Goal: Information Seeking & Learning: Compare options

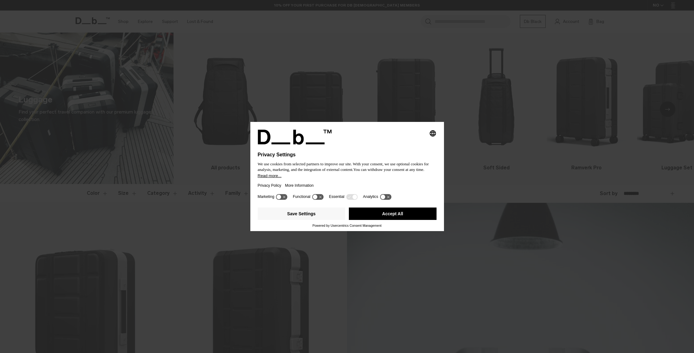
click at [412, 217] on button "Accept All" at bounding box center [393, 213] width 88 height 12
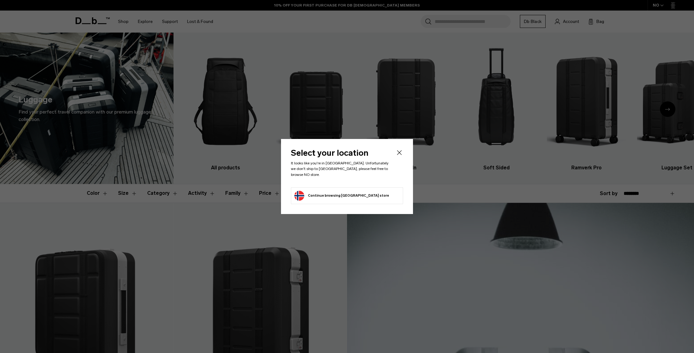
click at [366, 178] on header "Select your location It looks like you're in Israel. Unfortunately we don't shi…" at bounding box center [347, 168] width 112 height 38
click at [337, 192] on button "Continue browsing Norway store Continue shopping in Norway" at bounding box center [341, 196] width 95 height 10
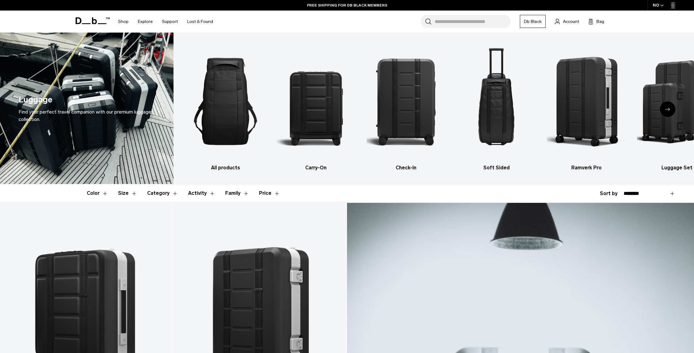
click at [671, 4] on div "FREE SHIPPING FOR DB BLACK MEMBERS" at bounding box center [347, 5] width 694 height 11
click at [663, 6] on icon "button" at bounding box center [661, 5] width 3 height 2
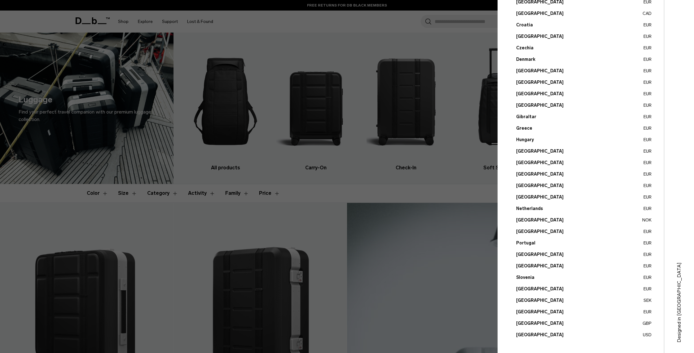
scroll to position [104, 0]
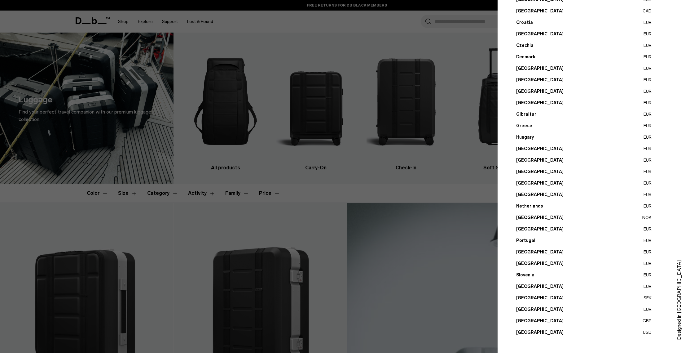
click at [531, 334] on button "United States USD" at bounding box center [583, 332] width 135 height 7
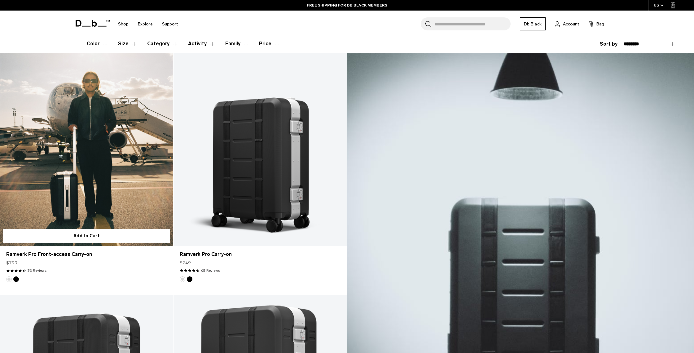
scroll to position [150, 0]
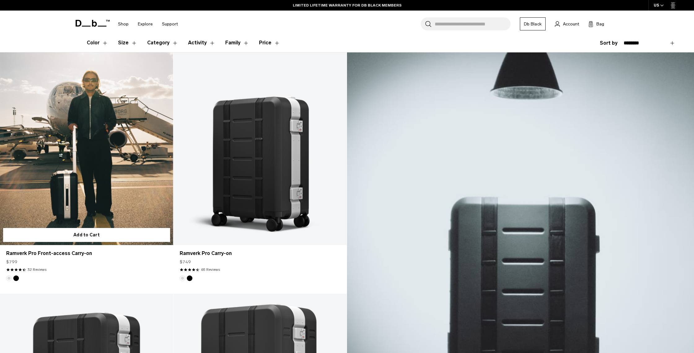
click at [8, 279] on button "Silver" at bounding box center [9, 278] width 6 height 6
click at [68, 161] on link "Ramverk Pro Front-access Carry-on" at bounding box center [86, 148] width 173 height 192
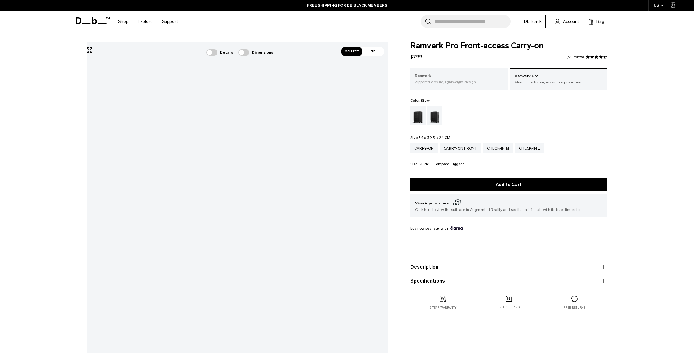
click at [468, 79] on p "Zippered closure, lightweight design." at bounding box center [459, 82] width 89 height 6
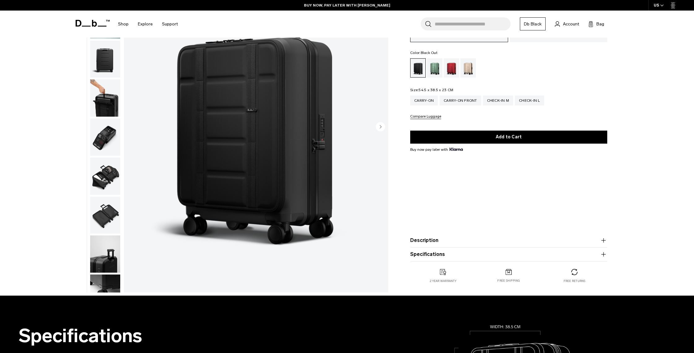
scroll to position [84, 0]
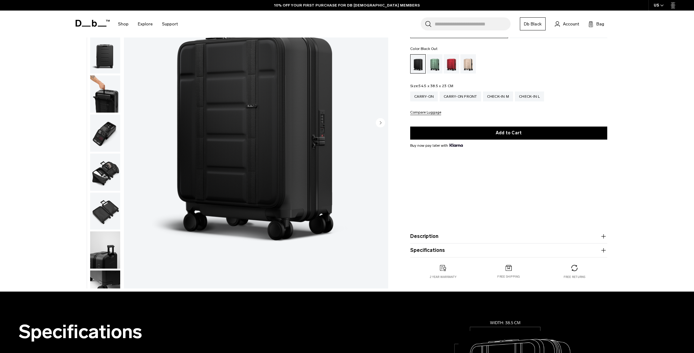
click at [601, 249] on icon "button" at bounding box center [603, 249] width 7 height 7
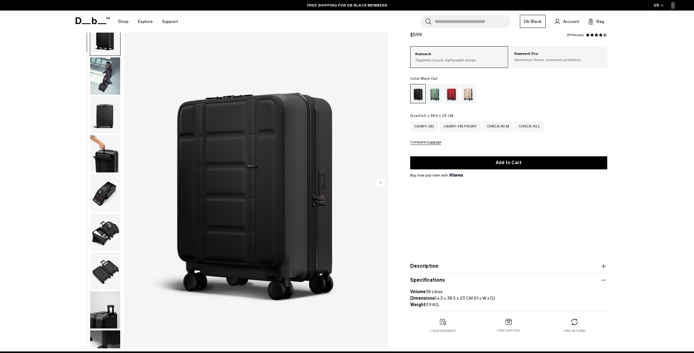
scroll to position [22, 0]
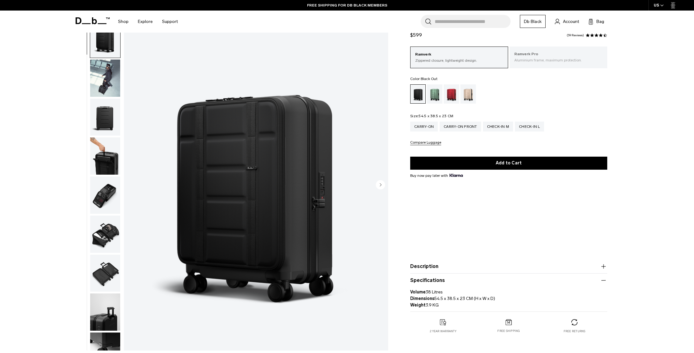
click at [535, 58] on p "Aluminium frame, maximum protection." at bounding box center [558, 60] width 89 height 6
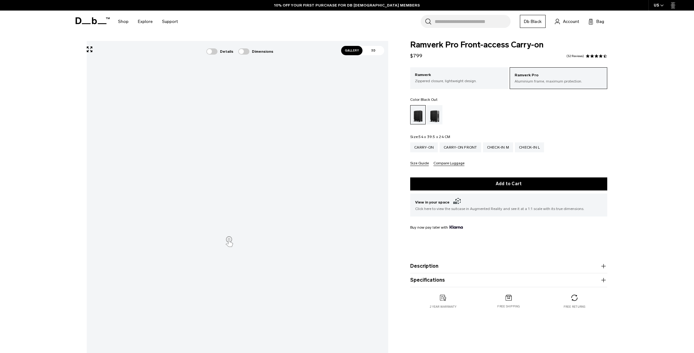
click at [603, 280] on icon "button" at bounding box center [603, 280] width 0 height 4
click at [437, 73] on p "Ramverk" at bounding box center [459, 75] width 89 height 6
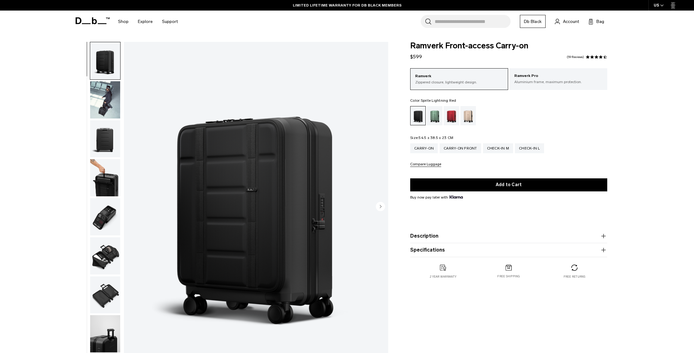
click at [451, 115] on div "Sprite Lightning Red" at bounding box center [452, 115] width 16 height 19
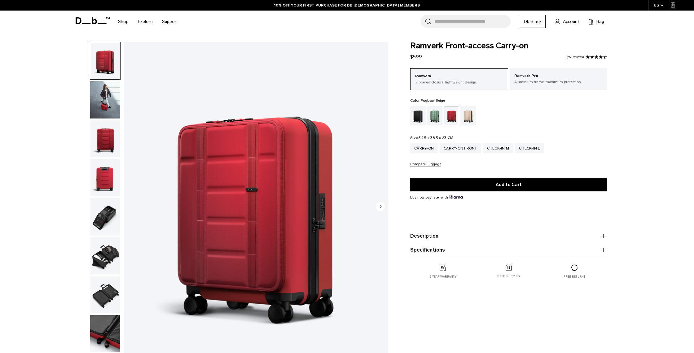
click at [475, 115] on div "Fogbow Beige" at bounding box center [468, 115] width 16 height 19
click at [473, 116] on div "Fogbow Beige" at bounding box center [468, 115] width 16 height 19
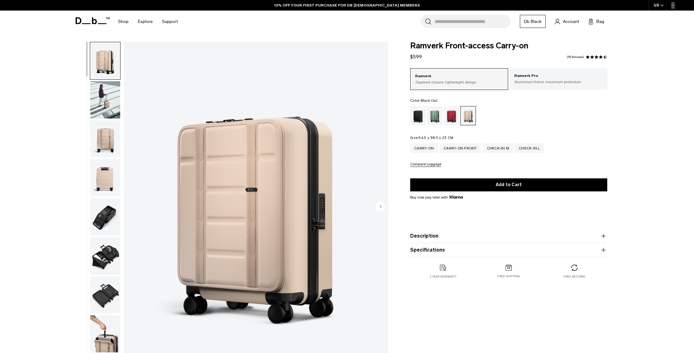
click at [419, 118] on div "Black Out" at bounding box center [418, 115] width 16 height 19
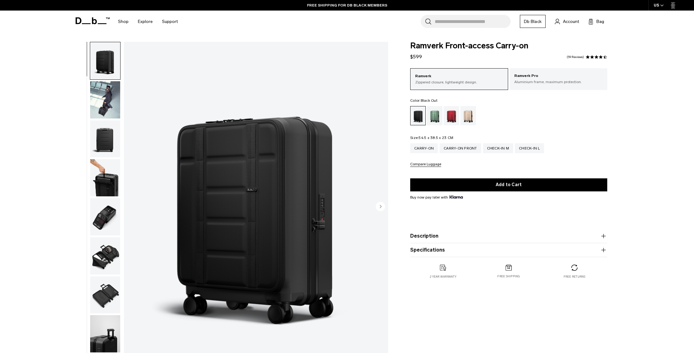
click at [112, 94] on img "button" at bounding box center [105, 99] width 30 height 37
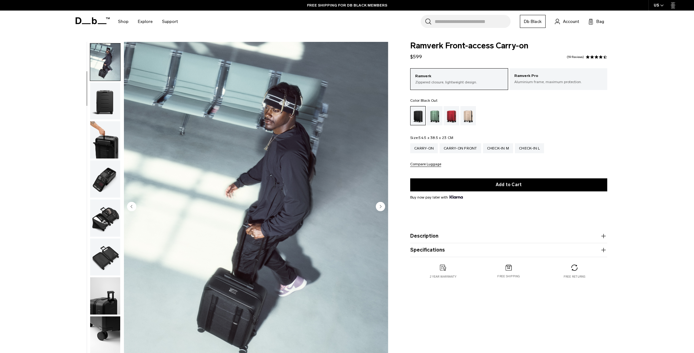
scroll to position [39, 0]
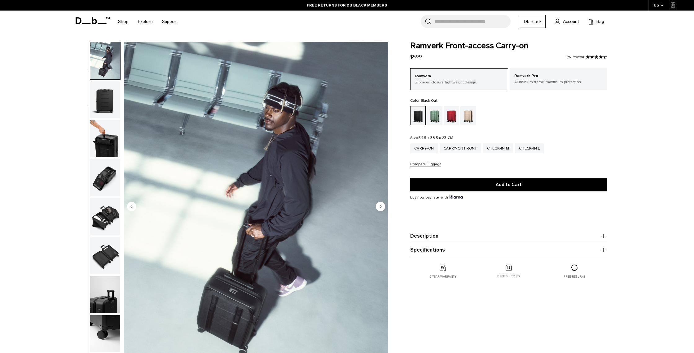
click at [105, 140] on img "button" at bounding box center [105, 138] width 30 height 37
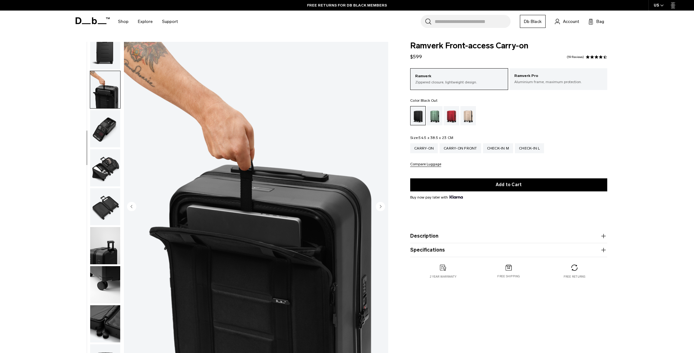
scroll to position [97, 0]
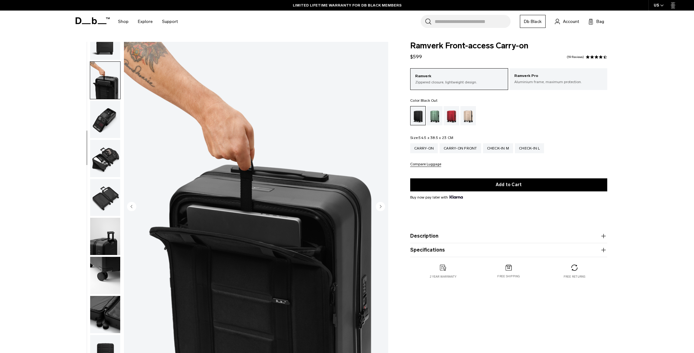
click at [107, 160] on img "button" at bounding box center [105, 158] width 30 height 37
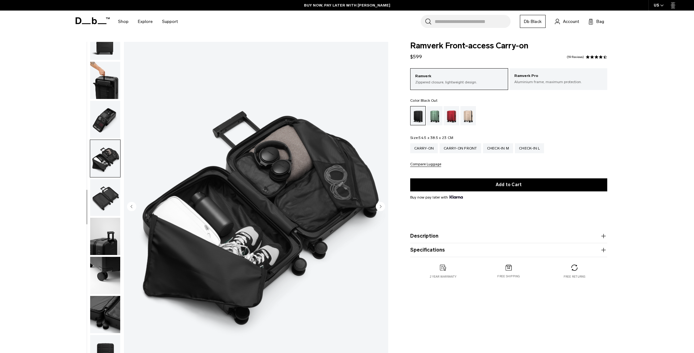
click at [104, 196] on img "button" at bounding box center [105, 197] width 30 height 37
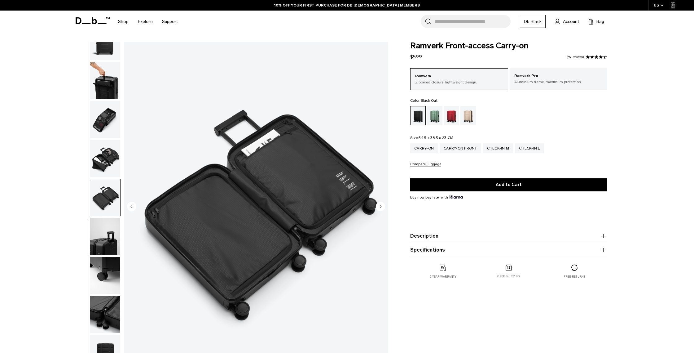
click at [108, 235] on img "button" at bounding box center [105, 236] width 30 height 37
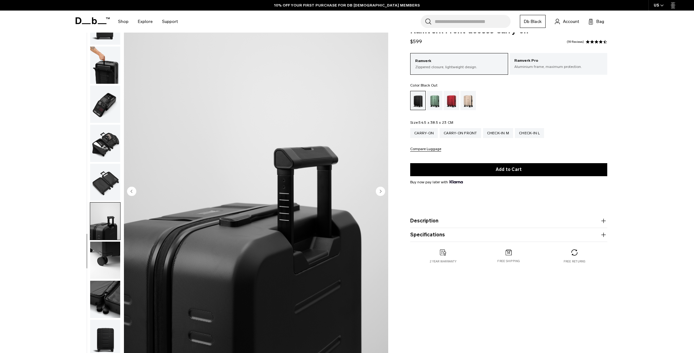
scroll to position [20, 0]
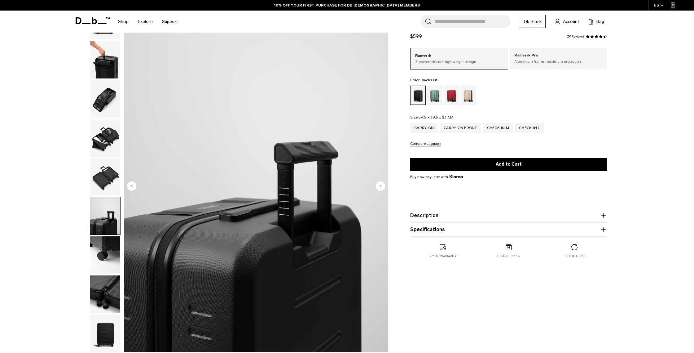
click at [100, 254] on img "button" at bounding box center [105, 254] width 30 height 37
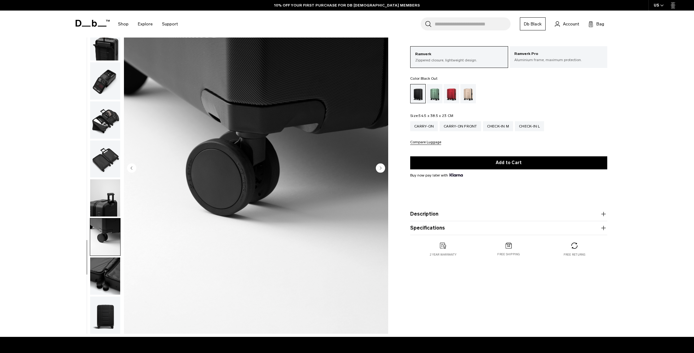
scroll to position [41, 0]
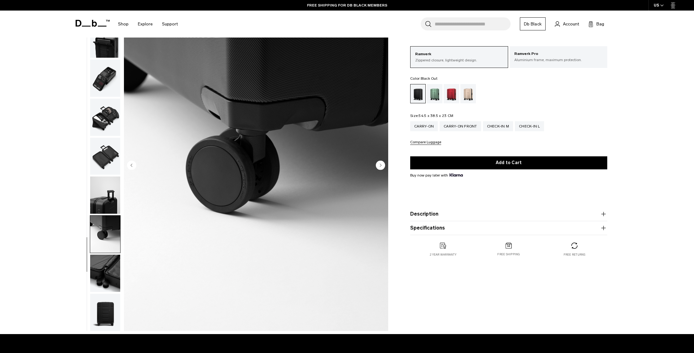
click at [101, 262] on img "button" at bounding box center [105, 272] width 30 height 37
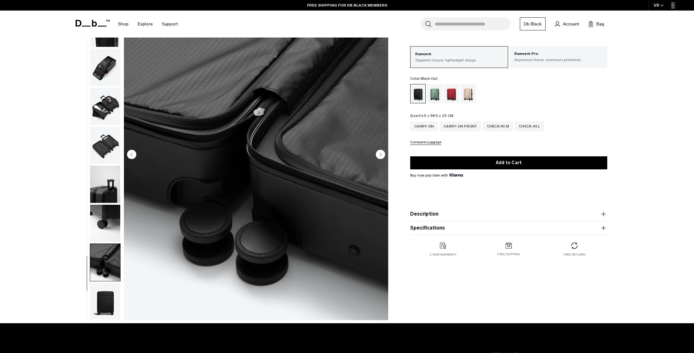
scroll to position [68, 0]
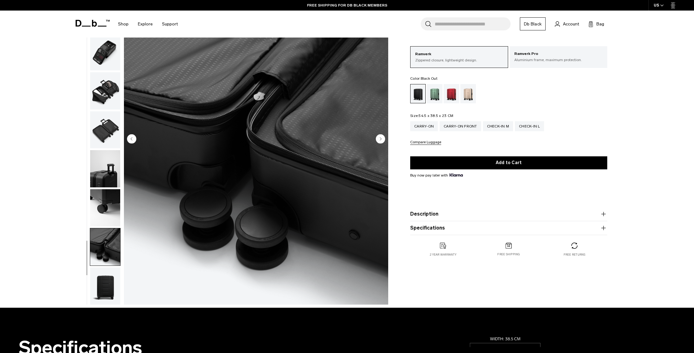
click at [104, 280] on img "button" at bounding box center [105, 285] width 30 height 37
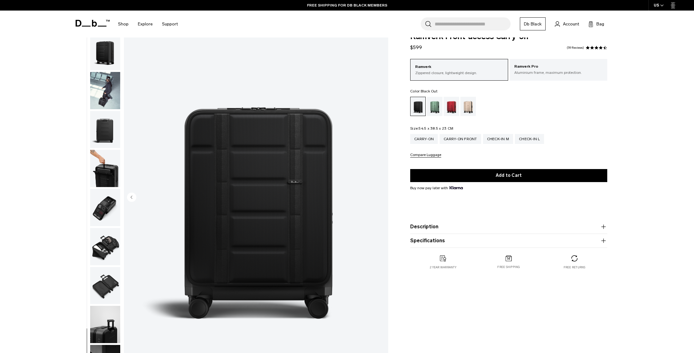
scroll to position [0, 0]
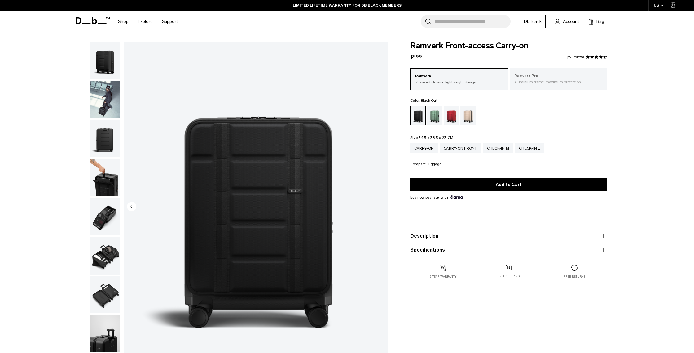
click at [546, 78] on p "Ramverk Pro" at bounding box center [558, 76] width 89 height 6
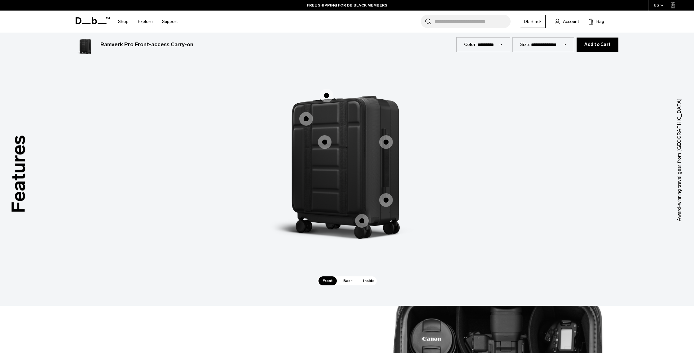
scroll to position [993, 0]
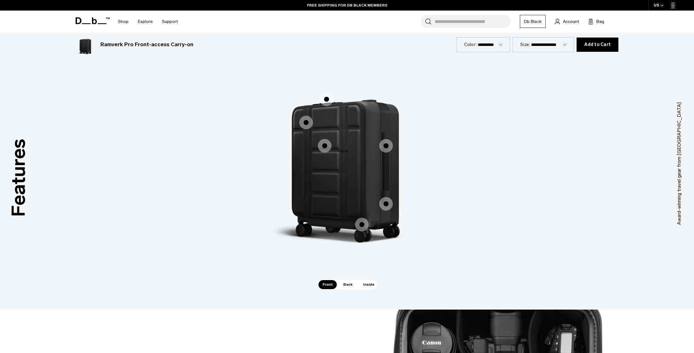
click at [362, 224] on span "1 / 3" at bounding box center [362, 225] width 14 height 14
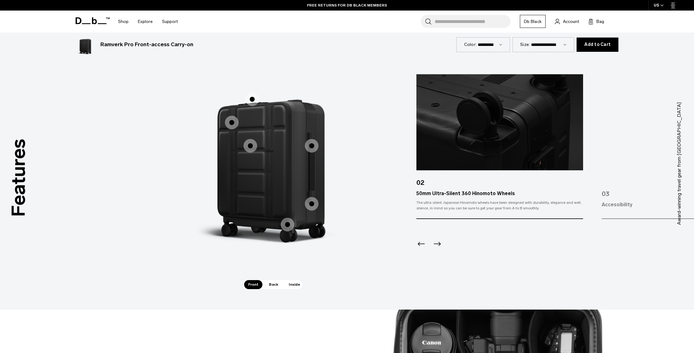
click at [309, 202] on span "1 / 3" at bounding box center [312, 204] width 14 height 14
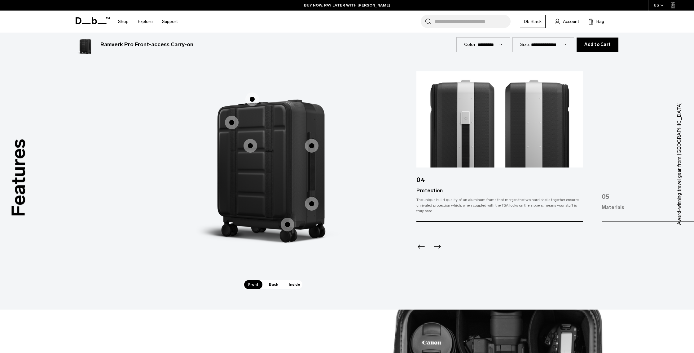
click at [311, 147] on span "1 / 3" at bounding box center [312, 146] width 14 height 14
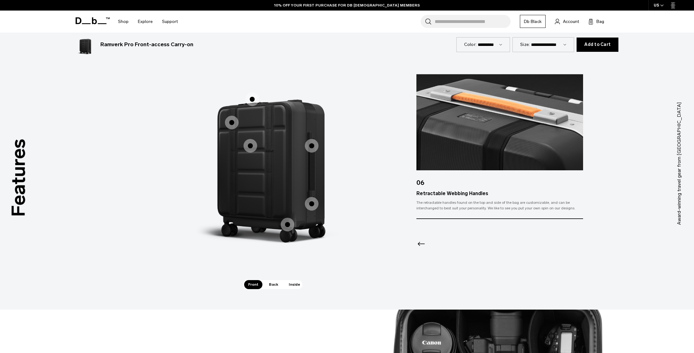
click at [253, 147] on span "1 / 3" at bounding box center [251, 146] width 14 height 14
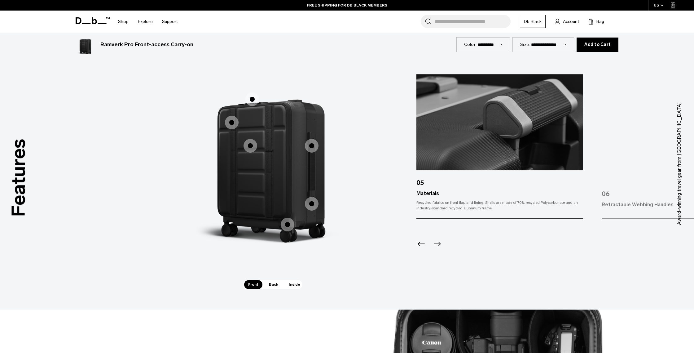
click at [248, 145] on span "1 / 3" at bounding box center [251, 146] width 14 height 14
click at [249, 145] on span "1 / 3" at bounding box center [251, 146] width 14 height 14
click at [440, 244] on icon "Next slide" at bounding box center [437, 244] width 7 height 4
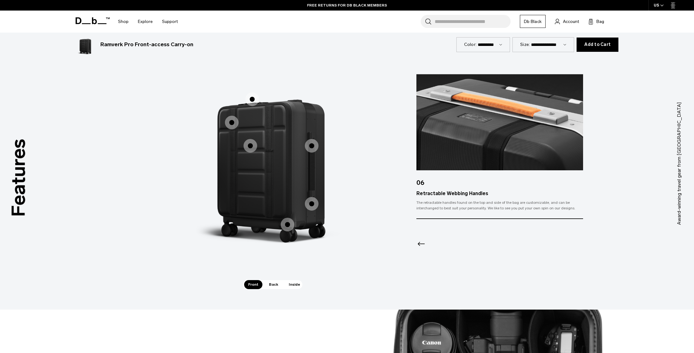
click at [440, 244] on div at bounding box center [499, 235] width 167 height 33
click at [421, 244] on icon "Previous slide" at bounding box center [421, 244] width 10 height 10
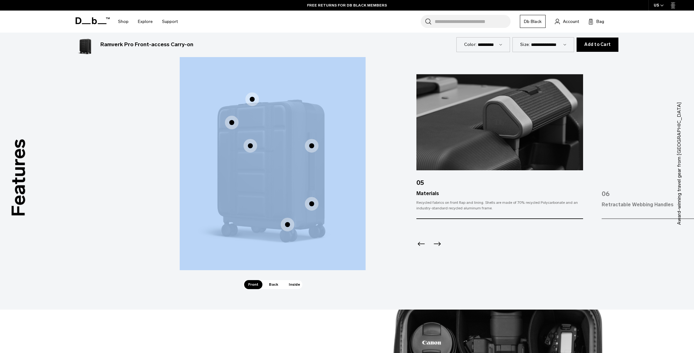
click at [421, 244] on icon "Previous slide" at bounding box center [421, 244] width 10 height 10
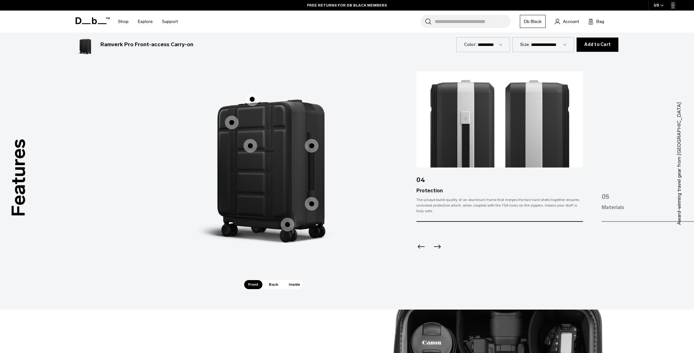
click at [421, 244] on icon "Previous slide" at bounding box center [421, 247] width 10 height 10
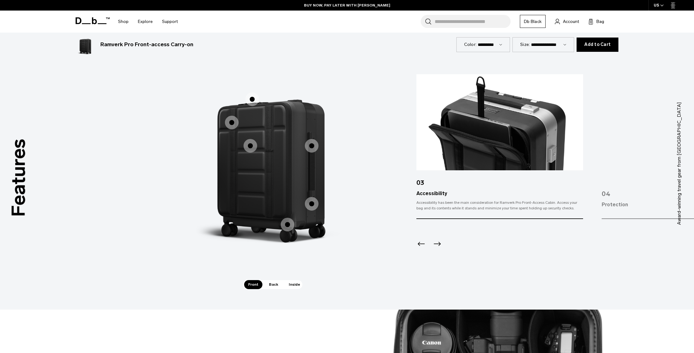
click at [421, 244] on icon "Previous slide" at bounding box center [421, 244] width 10 height 10
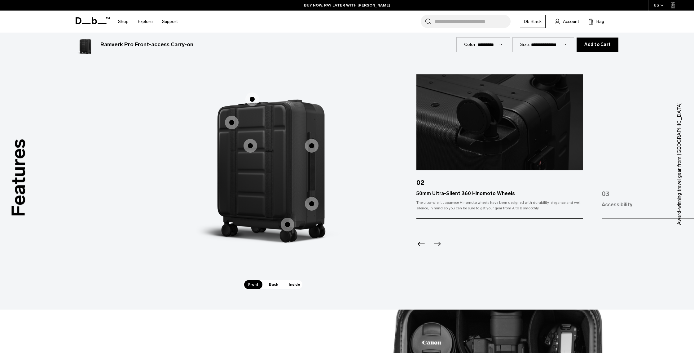
click at [421, 244] on icon "Previous slide" at bounding box center [421, 244] width 10 height 10
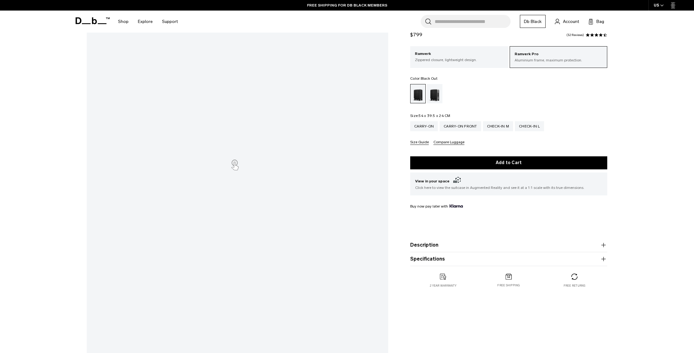
scroll to position [77, 0]
click at [601, 258] on icon "button" at bounding box center [603, 258] width 7 height 7
click at [451, 59] on p "Zippered closure, lightweight design." at bounding box center [459, 60] width 89 height 6
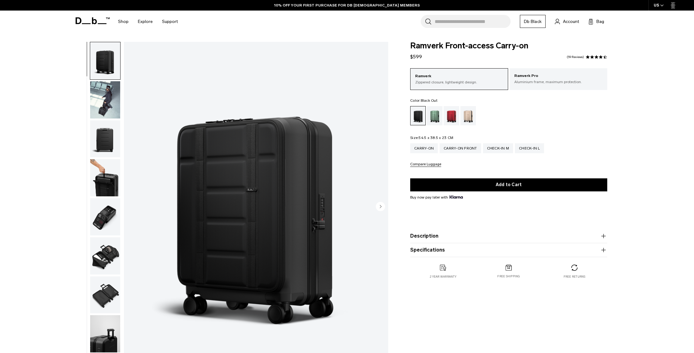
click at [602, 251] on icon "button" at bounding box center [603, 249] width 7 height 7
click at [535, 81] on p "Aluminium frame, maximum protection." at bounding box center [558, 82] width 89 height 6
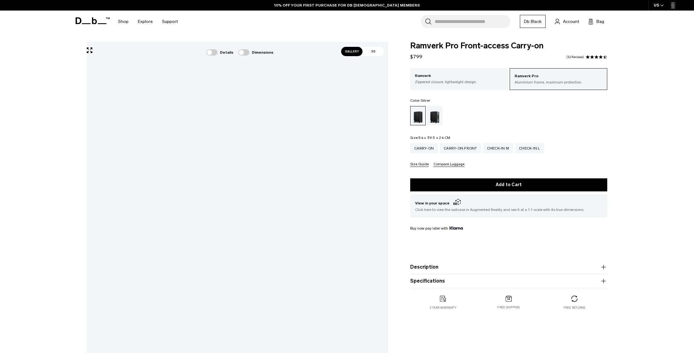
click at [435, 114] on div "Silver" at bounding box center [435, 115] width 16 height 19
click at [416, 119] on div "Black Out" at bounding box center [418, 115] width 16 height 19
click at [437, 116] on div "Silver" at bounding box center [435, 115] width 16 height 19
click at [243, 52] on span at bounding box center [243, 52] width 11 height 6
click at [356, 54] on span "Gallery" at bounding box center [352, 51] width 22 height 9
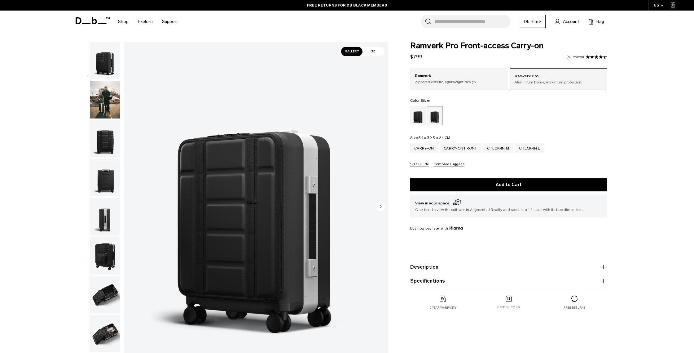
click at [375, 53] on span "3D" at bounding box center [374, 51] width 22 height 9
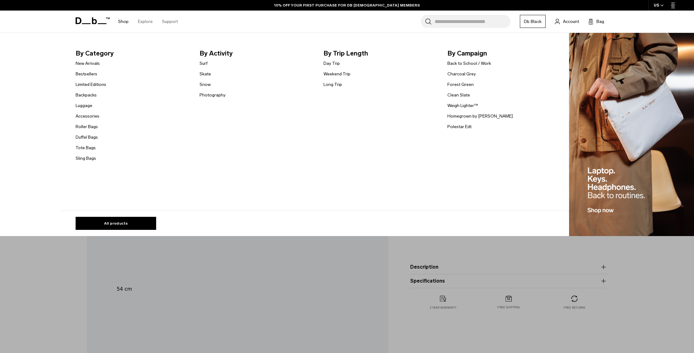
click at [119, 21] on link "Shop" at bounding box center [123, 22] width 11 height 22
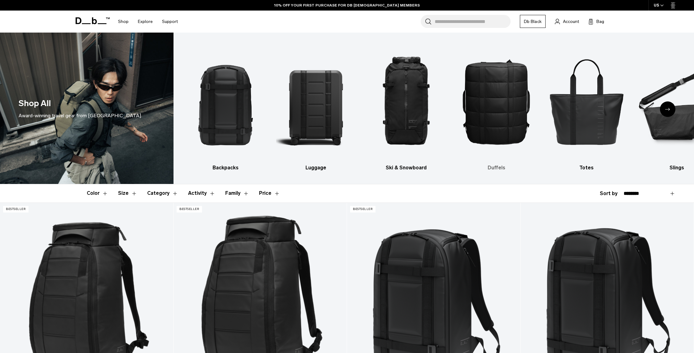
click at [491, 117] on img "4 / 10" at bounding box center [496, 101] width 79 height 119
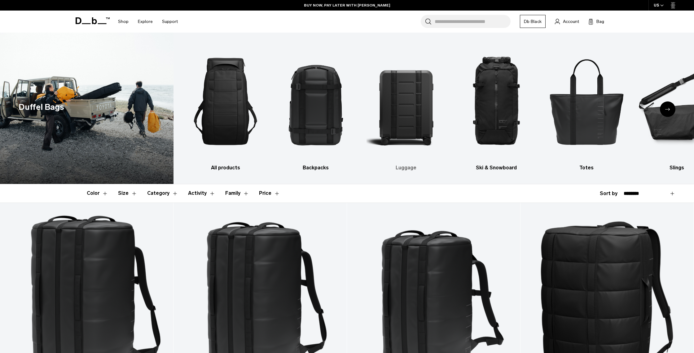
click at [403, 113] on img "3 / 10" at bounding box center [406, 101] width 79 height 119
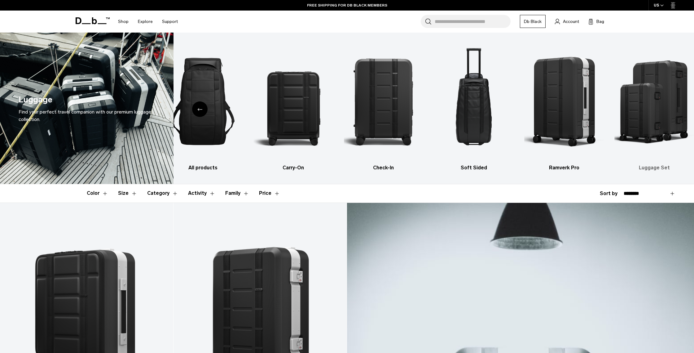
click at [650, 125] on img "6 / 6" at bounding box center [654, 101] width 79 height 119
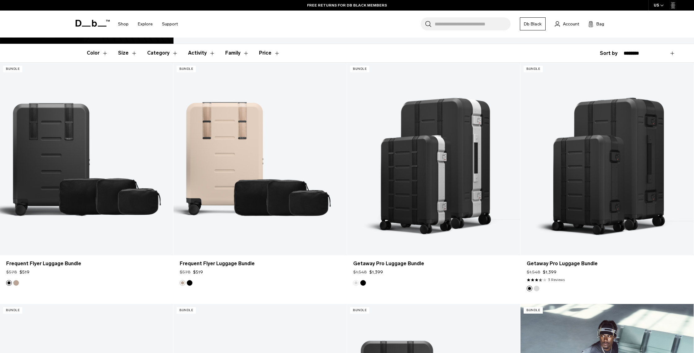
scroll to position [142, 0]
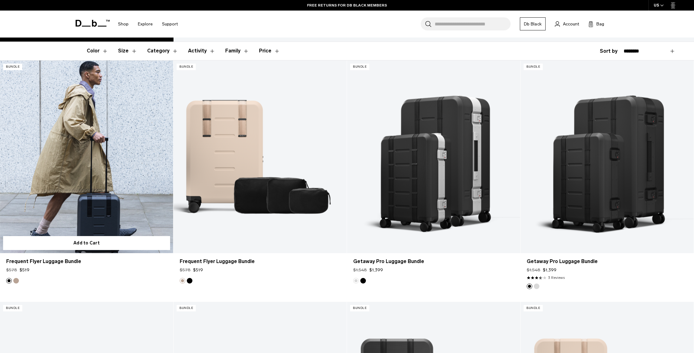
click at [50, 112] on link "Frequent Flyer Luggage Bundle" at bounding box center [86, 156] width 173 height 192
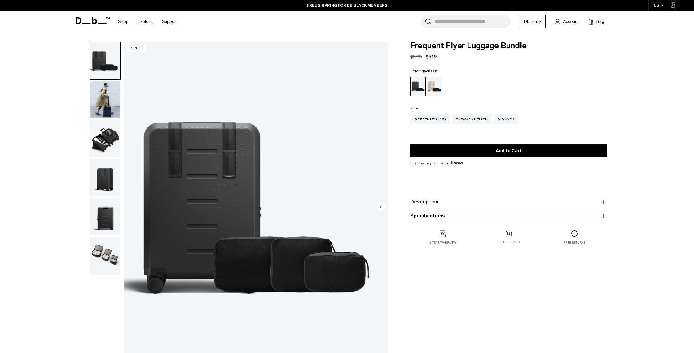
click at [105, 102] on img "button" at bounding box center [105, 99] width 30 height 37
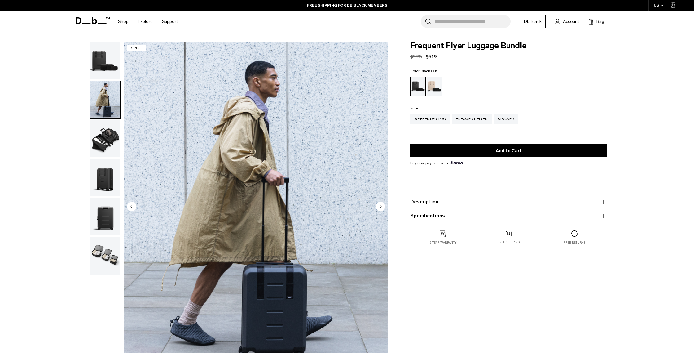
click at [103, 134] on img "button" at bounding box center [105, 138] width 30 height 37
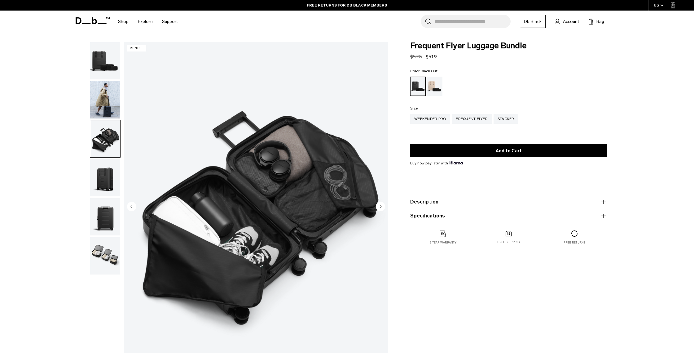
click at [105, 149] on img "button" at bounding box center [105, 138] width 30 height 37
click at [112, 176] on img "button" at bounding box center [105, 177] width 30 height 37
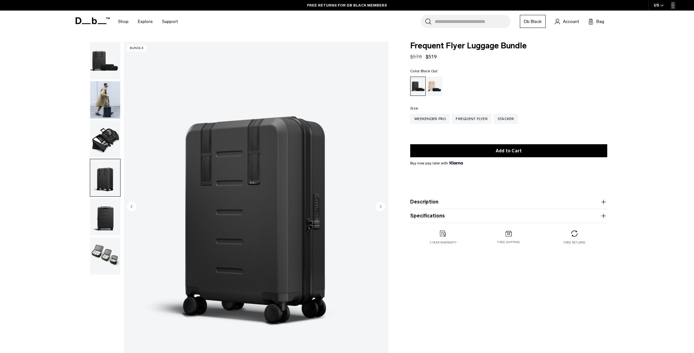
click at [105, 200] on img "button" at bounding box center [105, 216] width 30 height 37
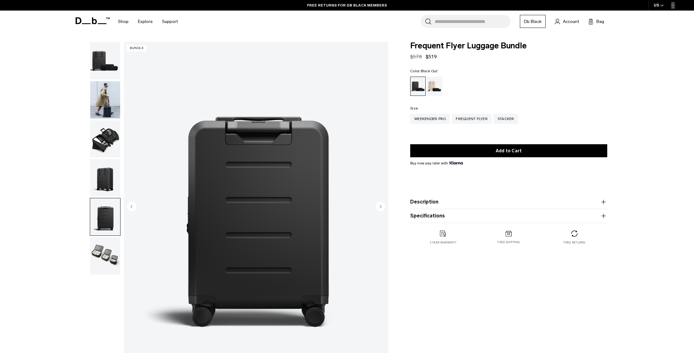
click at [106, 225] on img "button" at bounding box center [105, 216] width 30 height 37
click at [104, 244] on img "button" at bounding box center [105, 255] width 30 height 37
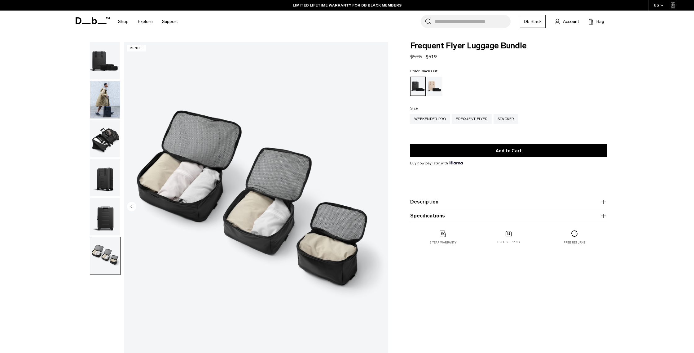
click at [603, 203] on icon "button" at bounding box center [603, 201] width 7 height 7
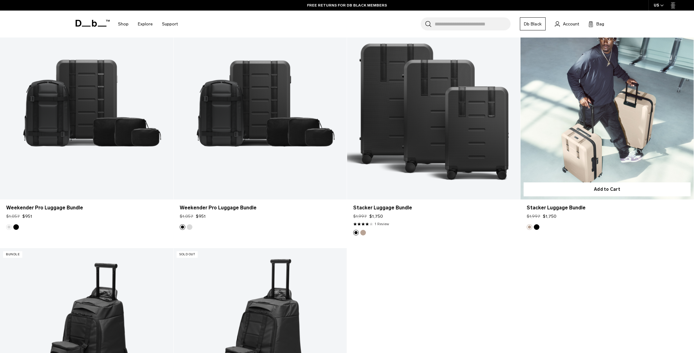
scroll to position [437, 0]
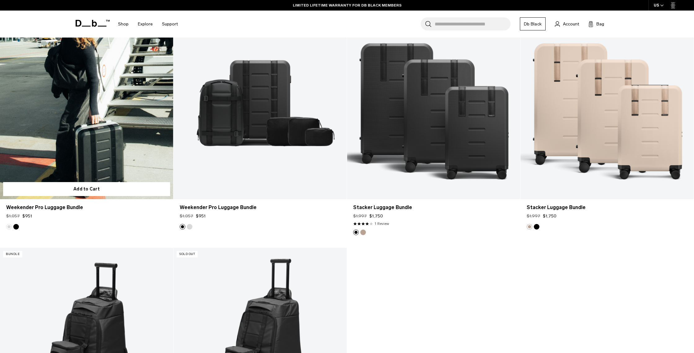
click at [100, 104] on link "Weekender Pro Luggage Bundle" at bounding box center [86, 103] width 173 height 192
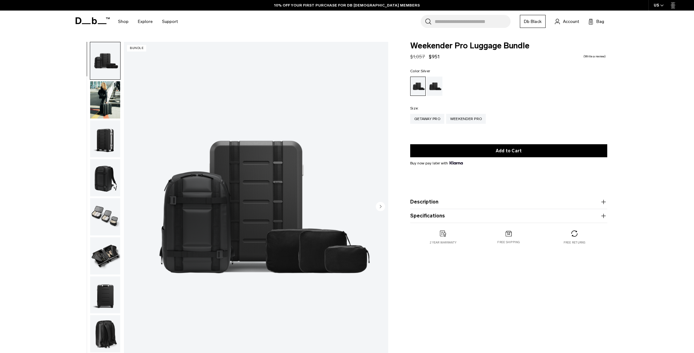
click at [103, 106] on img "button" at bounding box center [105, 99] width 30 height 37
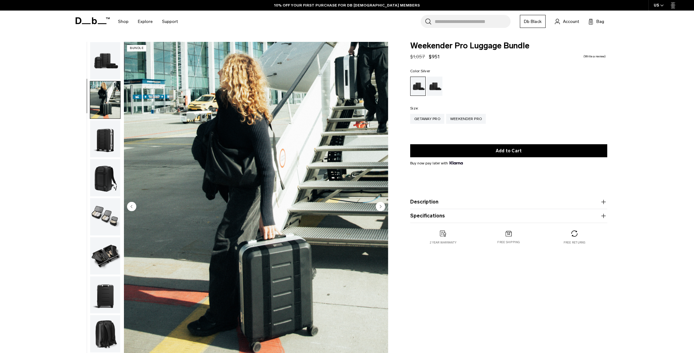
scroll to position [20, 0]
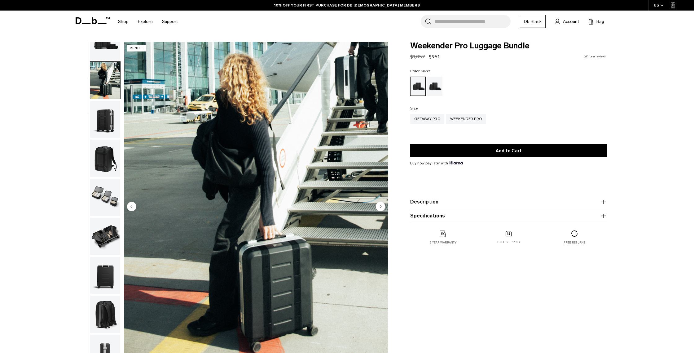
click at [603, 203] on icon "button" at bounding box center [603, 202] width 0 height 4
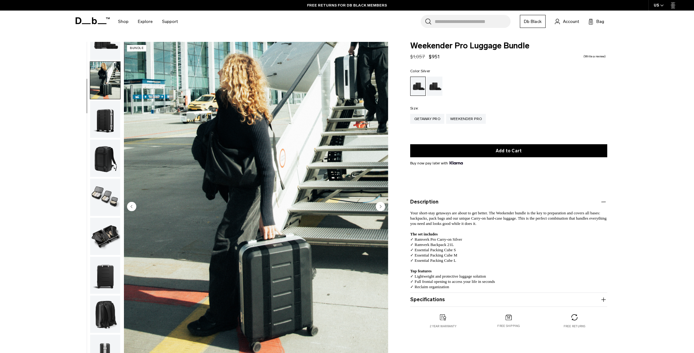
click at [103, 162] on img "button" at bounding box center [105, 157] width 30 height 37
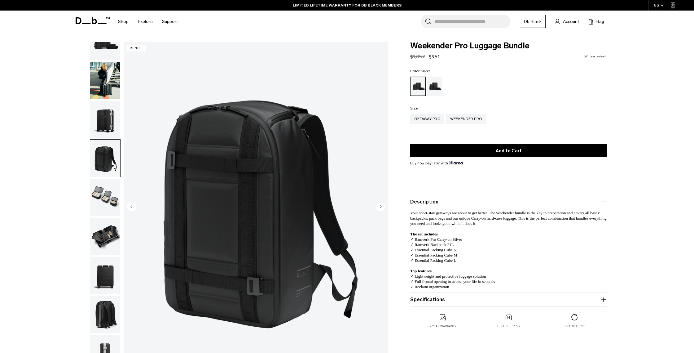
click at [108, 231] on img "button" at bounding box center [105, 236] width 30 height 37
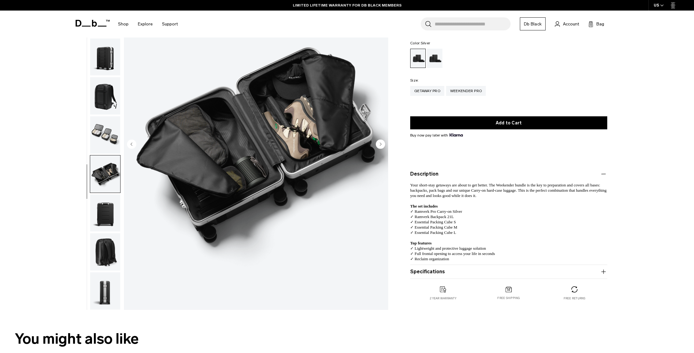
scroll to position [97, 0]
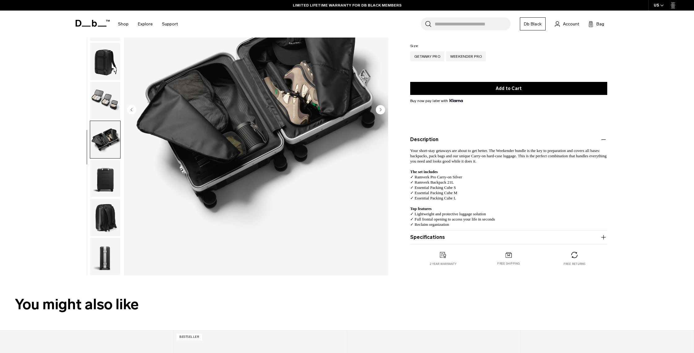
click at [107, 238] on img "button" at bounding box center [105, 256] width 30 height 37
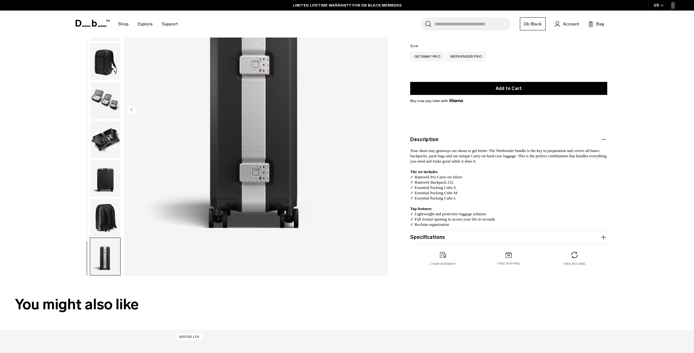
click at [107, 222] on img "button" at bounding box center [105, 217] width 30 height 37
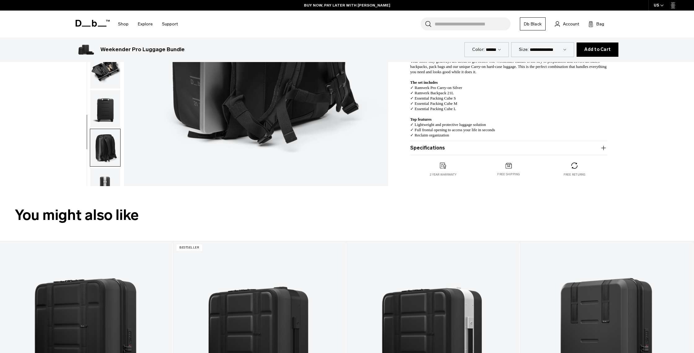
scroll to position [0, 0]
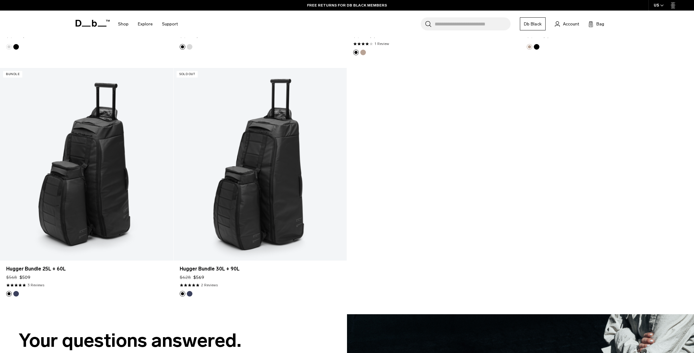
scroll to position [618, 0]
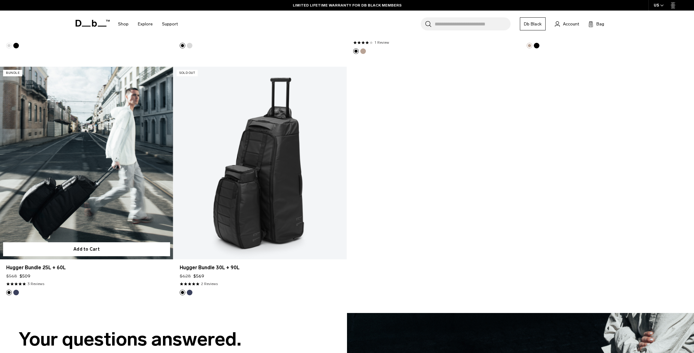
click at [96, 169] on link "Hugger Bundle 25L + 60L" at bounding box center [86, 163] width 173 height 192
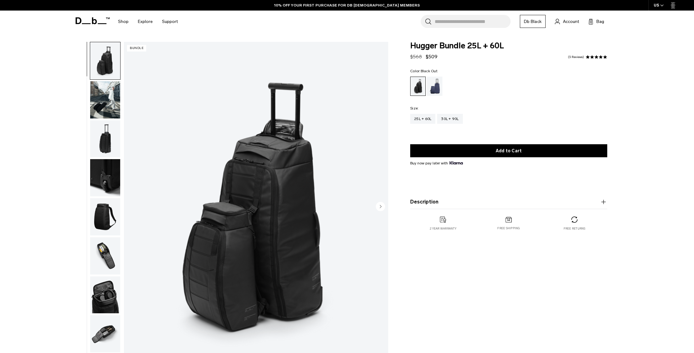
click at [604, 201] on icon "button" at bounding box center [603, 201] width 7 height 7
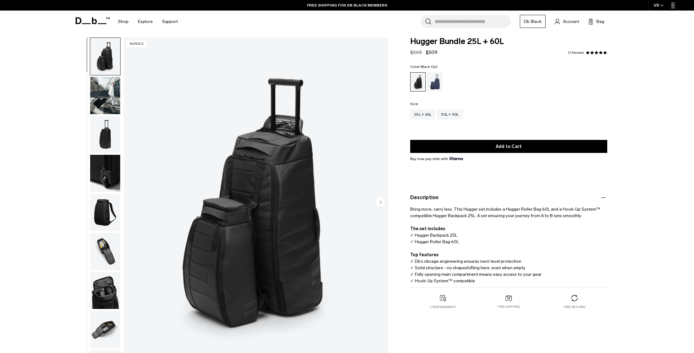
scroll to position [5, 0]
click at [452, 114] on div "30L + 90L" at bounding box center [449, 114] width 25 height 10
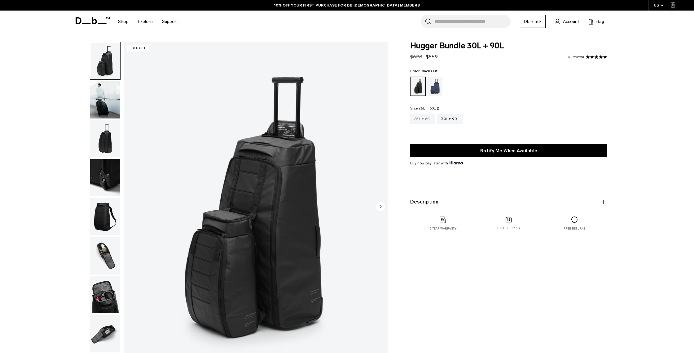
click at [422, 118] on div "25L + 60L" at bounding box center [422, 119] width 25 height 10
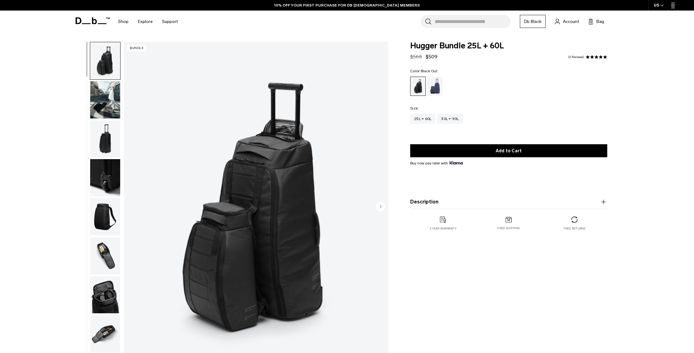
click at [605, 203] on icon "button" at bounding box center [603, 201] width 7 height 7
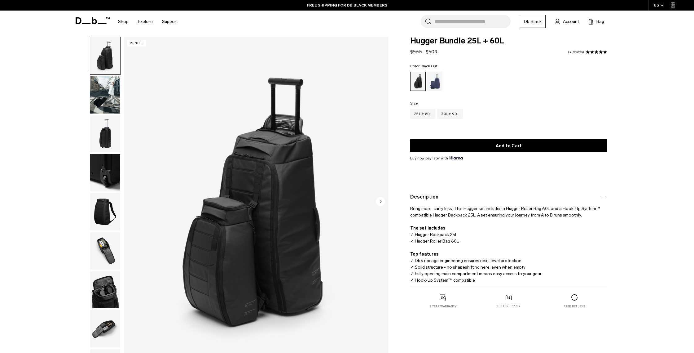
scroll to position [6, 0]
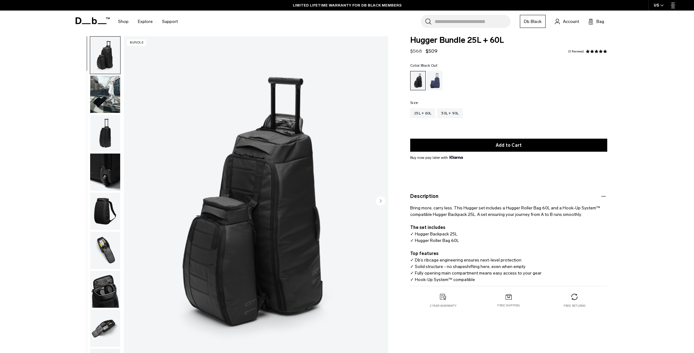
click at [102, 102] on img "button" at bounding box center [105, 94] width 30 height 37
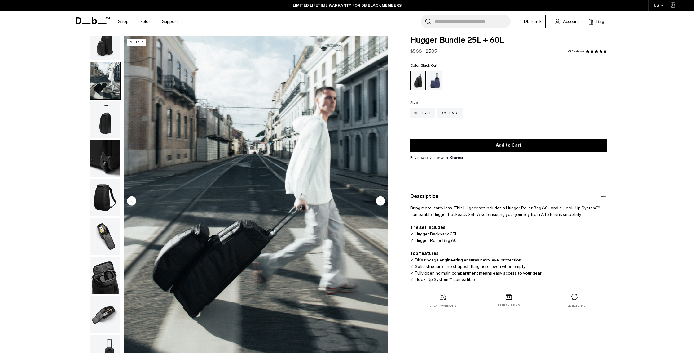
scroll to position [20, 0]
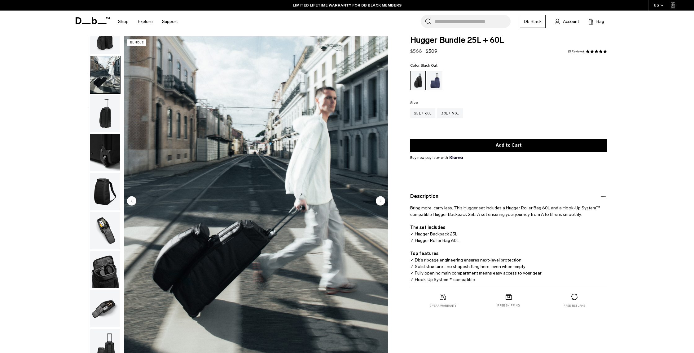
click at [117, 137] on img "button" at bounding box center [105, 152] width 30 height 37
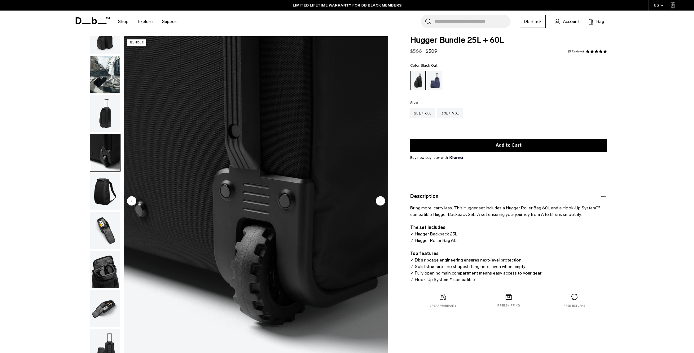
click at [111, 167] on img "button" at bounding box center [105, 152] width 30 height 37
click at [108, 196] on img "button" at bounding box center [105, 191] width 30 height 37
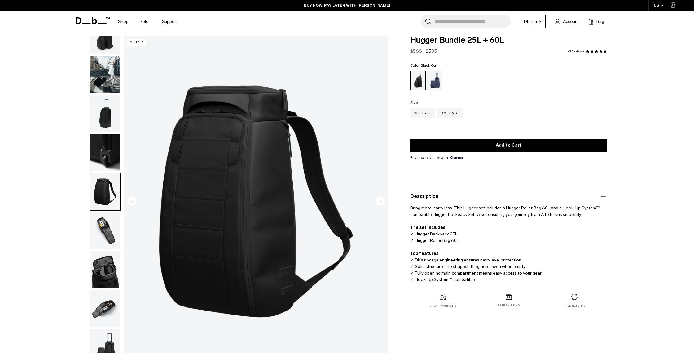
click at [103, 234] on img "button" at bounding box center [105, 230] width 30 height 37
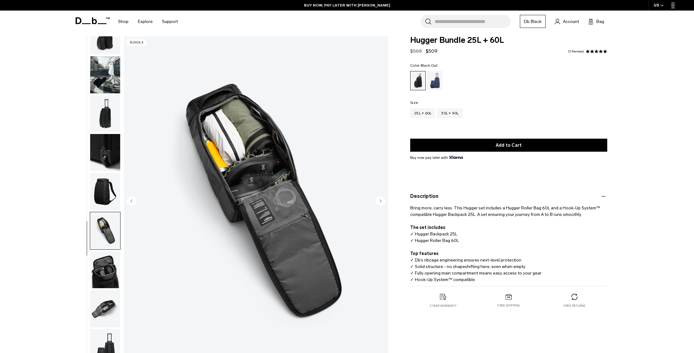
click at [109, 257] on img "button" at bounding box center [105, 269] width 30 height 37
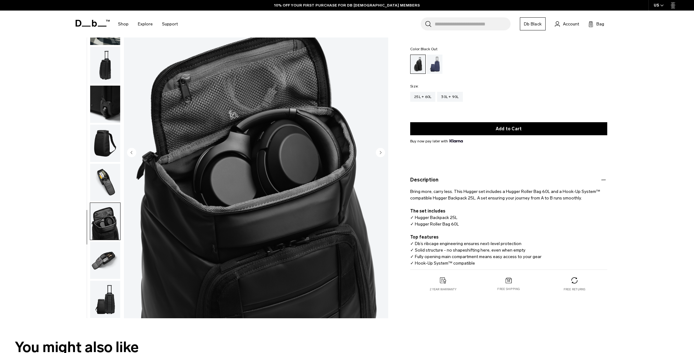
scroll to position [54, 0]
click at [97, 256] on img "button" at bounding box center [105, 259] width 30 height 37
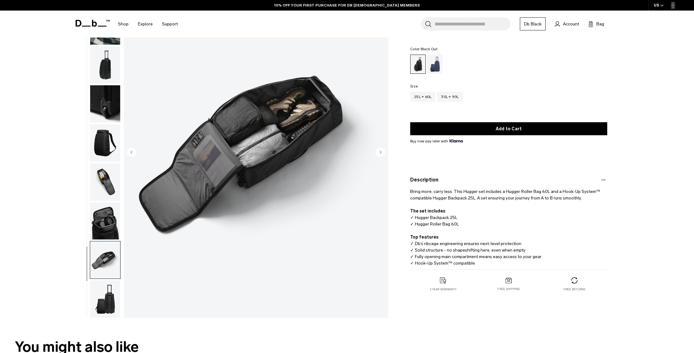
click at [101, 294] on img "button" at bounding box center [105, 298] width 30 height 37
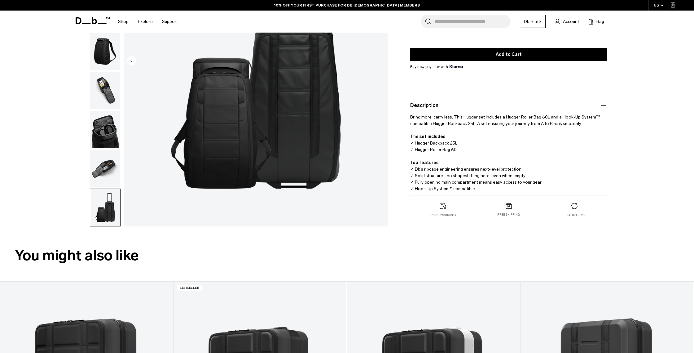
scroll to position [0, 0]
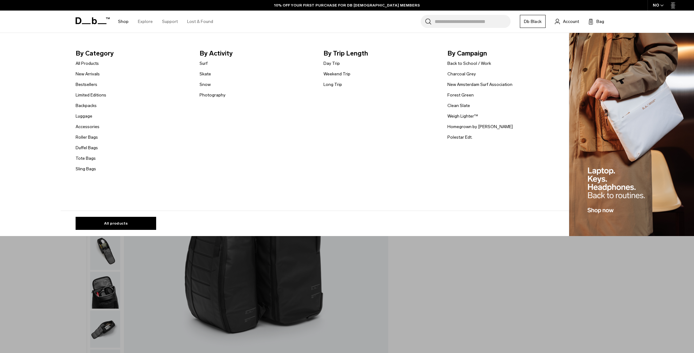
click at [122, 21] on link "Shop" at bounding box center [123, 22] width 11 height 22
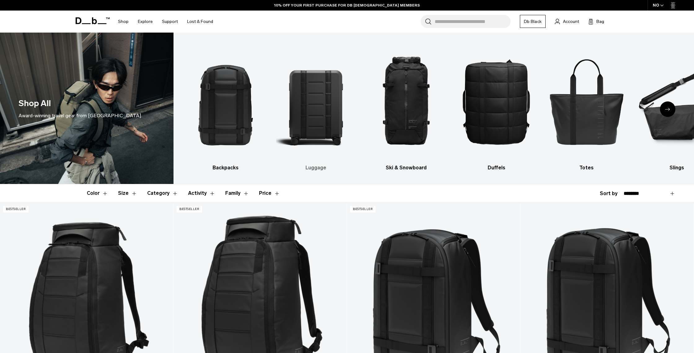
click at [312, 112] on img "2 / 10" at bounding box center [315, 101] width 79 height 119
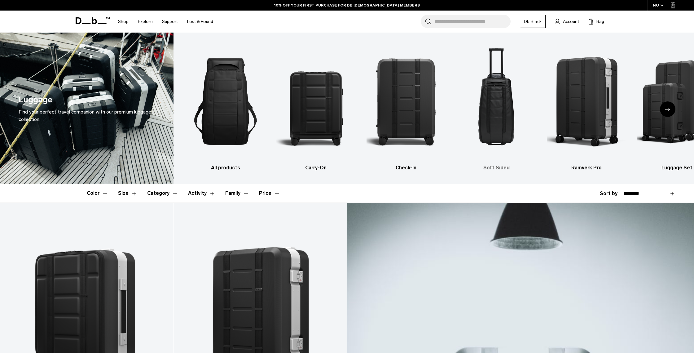
click at [487, 105] on img "4 / 6" at bounding box center [496, 101] width 79 height 119
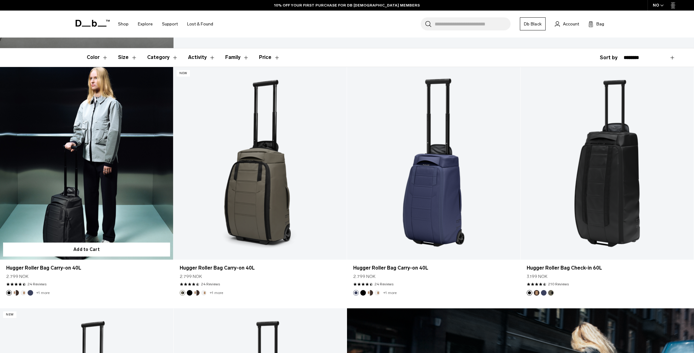
scroll to position [137, 0]
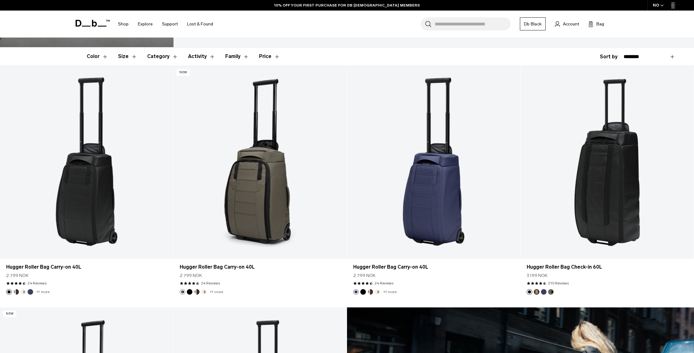
click at [674, 4] on icon at bounding box center [673, 5] width 4 height 6
click at [660, 7] on div "NO" at bounding box center [659, 5] width 22 height 11
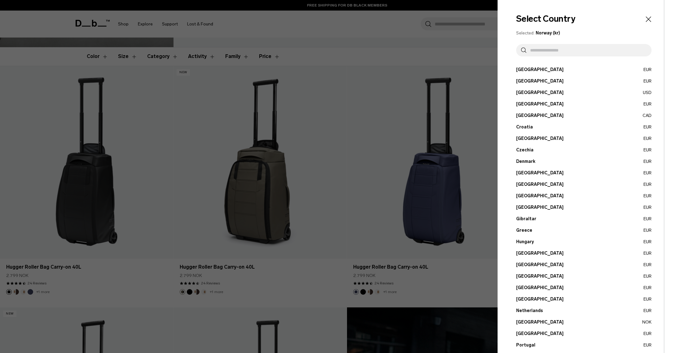
click at [594, 50] on input "text" at bounding box center [586, 50] width 120 height 12
type input "*"
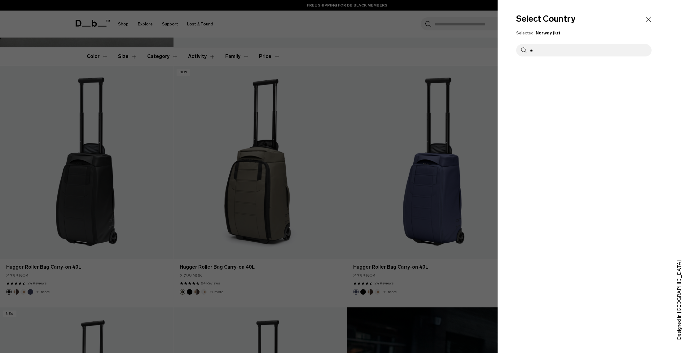
type input "*"
type input "***"
click at [549, 83] on button "United States USD" at bounding box center [583, 81] width 135 height 7
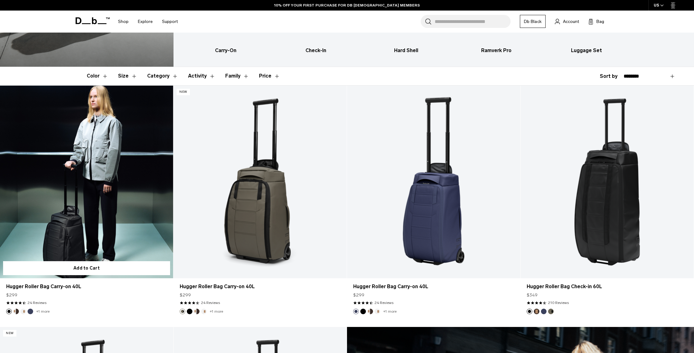
scroll to position [117, 0]
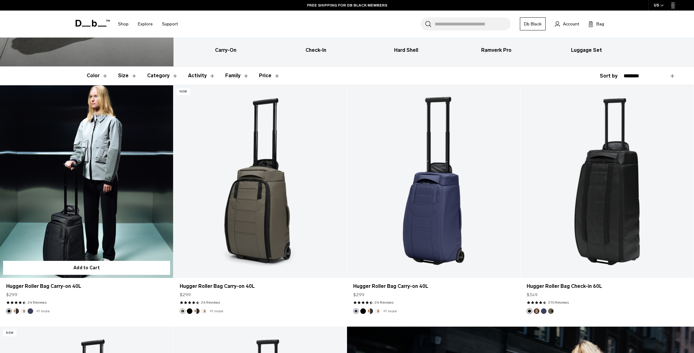
click at [84, 179] on link "Hugger Roller Bag Carry-on 40L" at bounding box center [86, 181] width 173 height 192
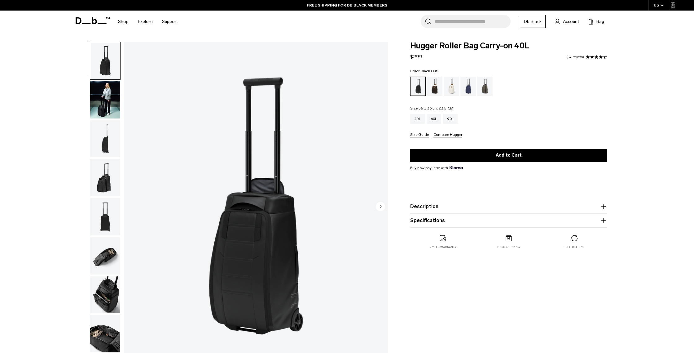
click at [107, 102] on img "button" at bounding box center [105, 99] width 30 height 37
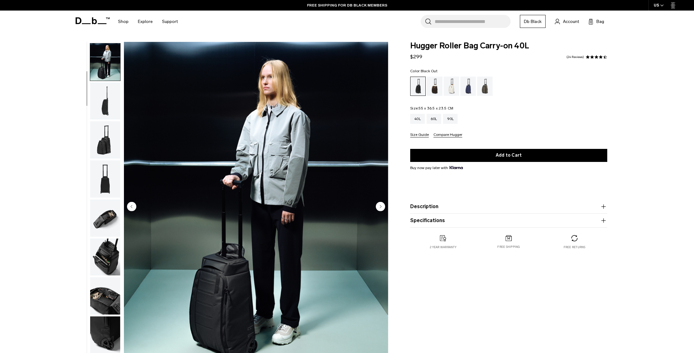
scroll to position [39, 0]
click at [104, 120] on img "button" at bounding box center [105, 138] width 30 height 37
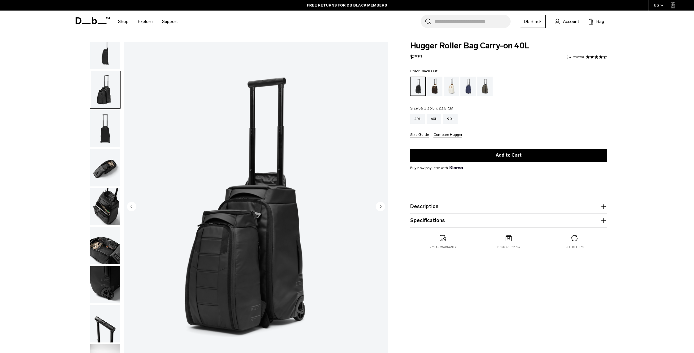
scroll to position [97, 0]
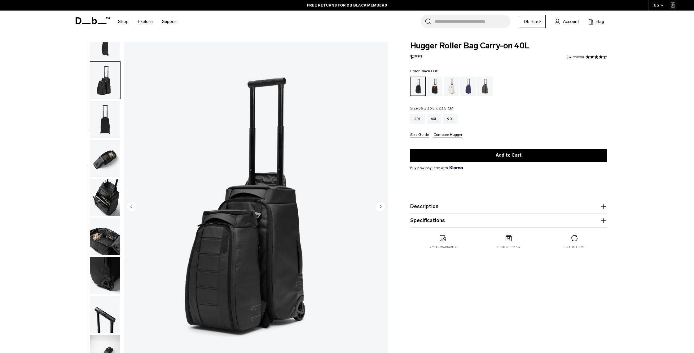
click at [108, 121] on img "button" at bounding box center [105, 119] width 30 height 37
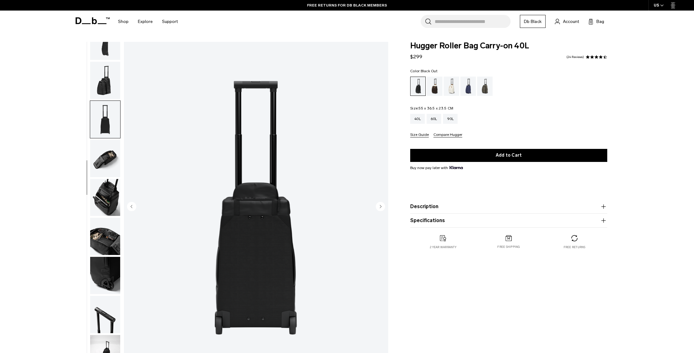
click at [104, 154] on img "button" at bounding box center [105, 158] width 30 height 37
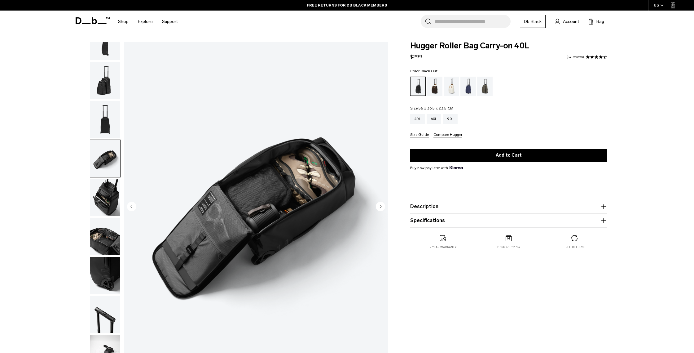
click at [105, 191] on img "button" at bounding box center [105, 197] width 30 height 37
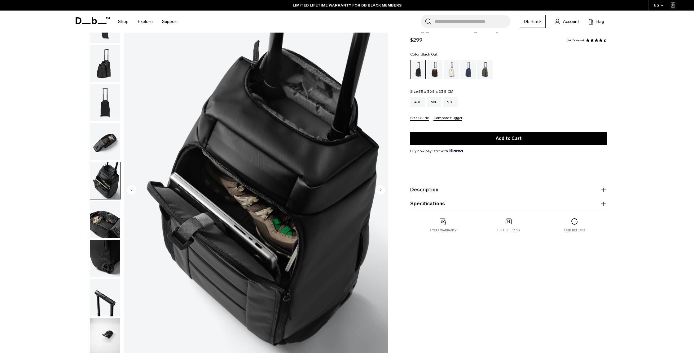
scroll to position [20, 0]
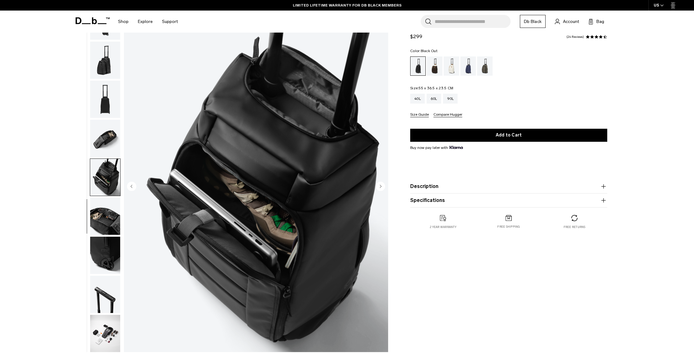
click at [100, 220] on img "button" at bounding box center [105, 215] width 30 height 37
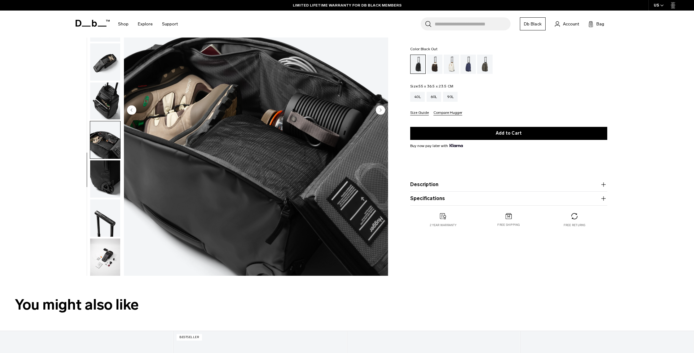
scroll to position [97, 0]
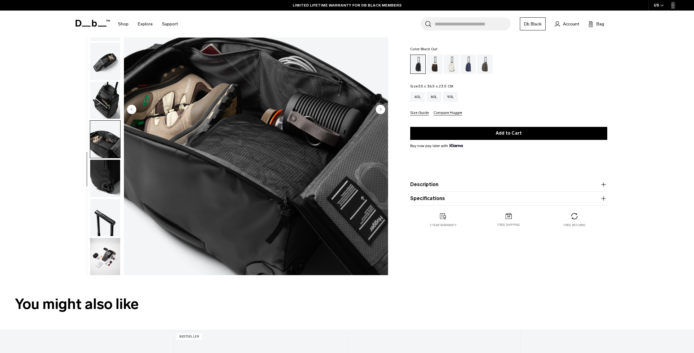
click at [101, 181] on img "button" at bounding box center [105, 178] width 30 height 37
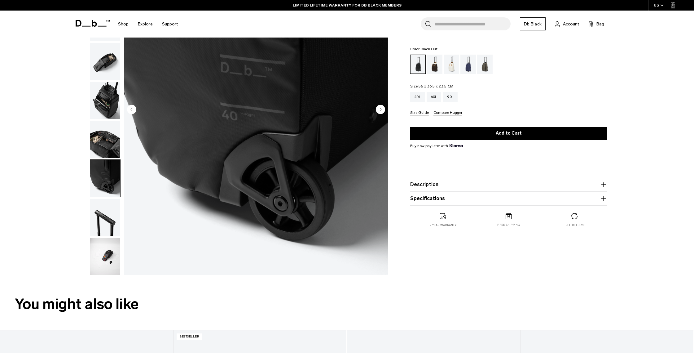
click at [100, 220] on img "button" at bounding box center [105, 217] width 30 height 37
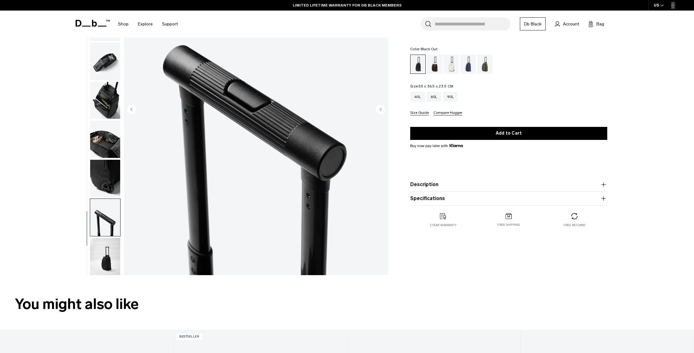
click at [106, 254] on img "button" at bounding box center [105, 256] width 30 height 37
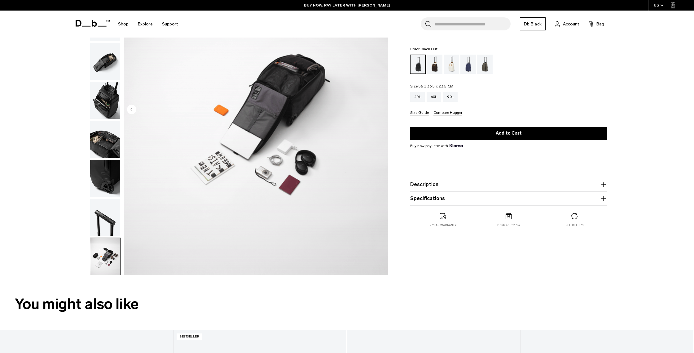
click at [602, 199] on icon "button" at bounding box center [603, 198] width 7 height 7
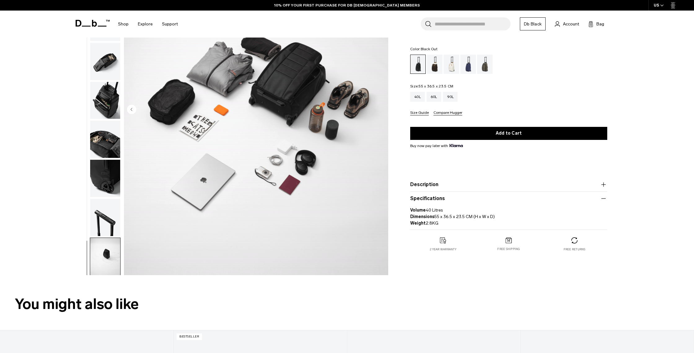
click at [605, 185] on icon "button" at bounding box center [603, 184] width 7 height 7
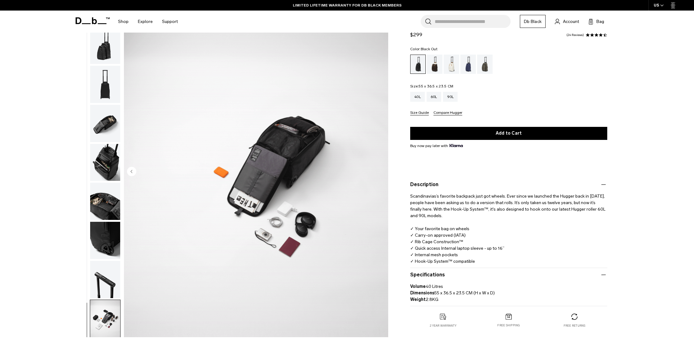
scroll to position [43, 0]
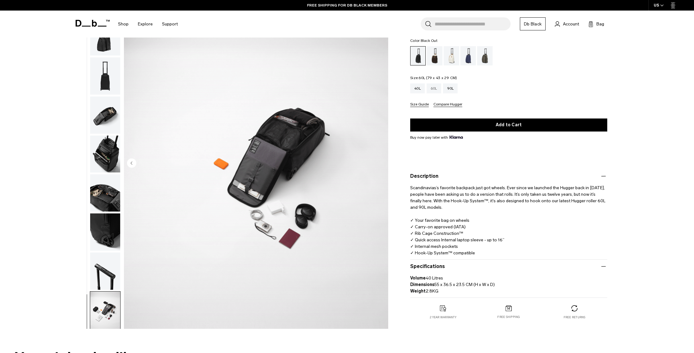
click at [435, 88] on div "60L" at bounding box center [434, 88] width 15 height 10
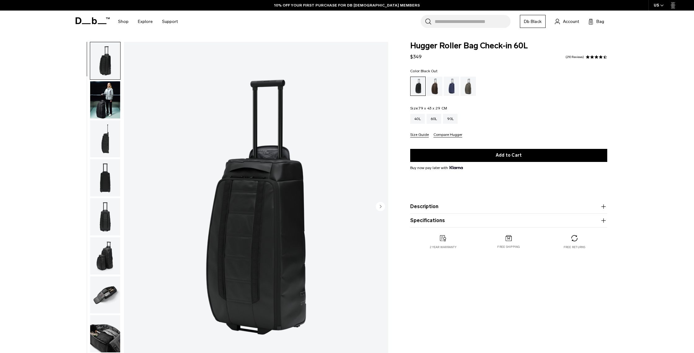
click at [603, 206] on icon "button" at bounding box center [603, 206] width 7 height 7
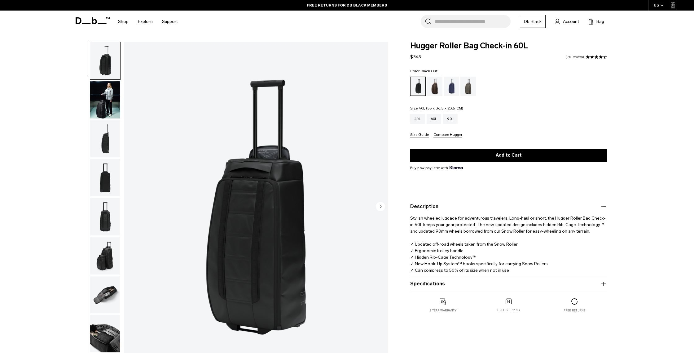
click at [418, 120] on div "40L" at bounding box center [417, 119] width 15 height 10
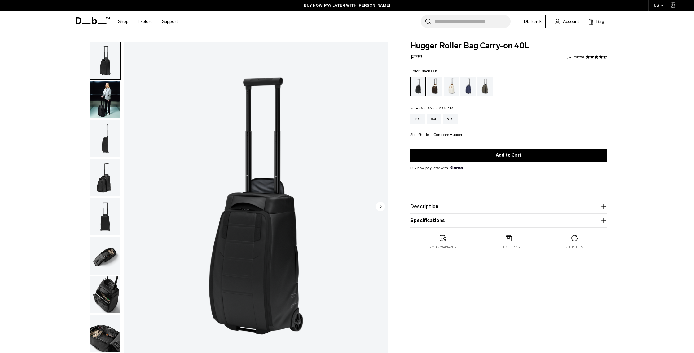
click at [108, 186] on img "button" at bounding box center [105, 177] width 30 height 37
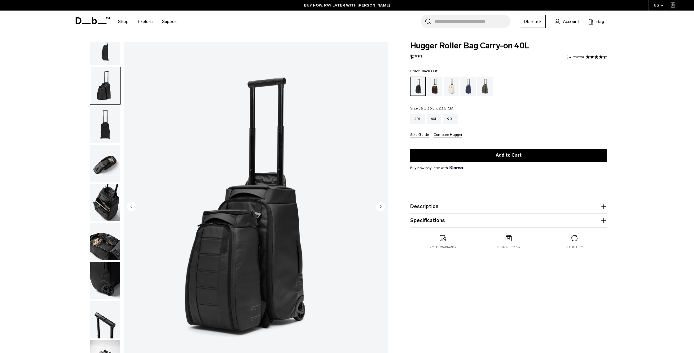
scroll to position [97, 0]
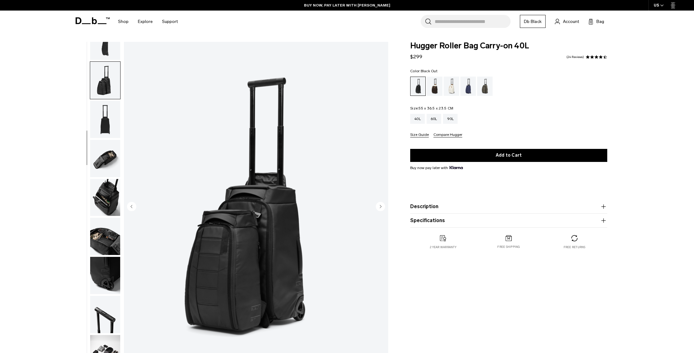
click at [107, 240] on img "button" at bounding box center [105, 236] width 30 height 37
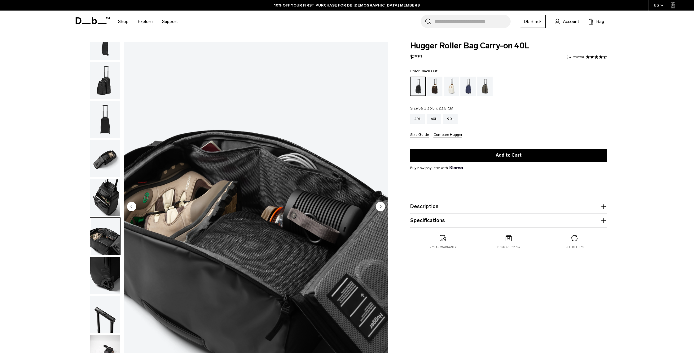
click at [101, 282] on img "button" at bounding box center [105, 275] width 30 height 37
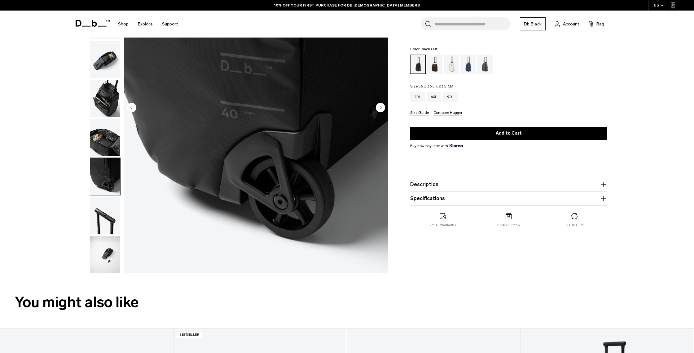
scroll to position [100, 0]
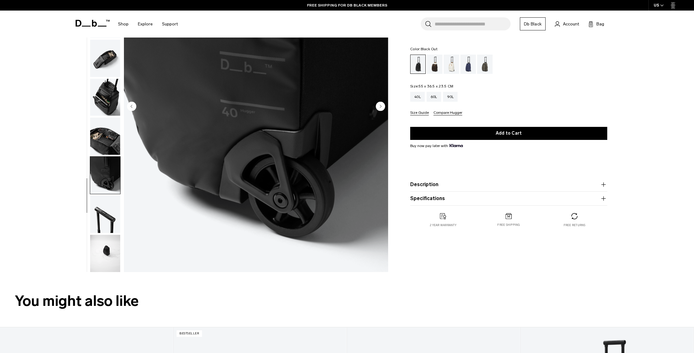
click at [101, 258] on img "button" at bounding box center [105, 253] width 30 height 37
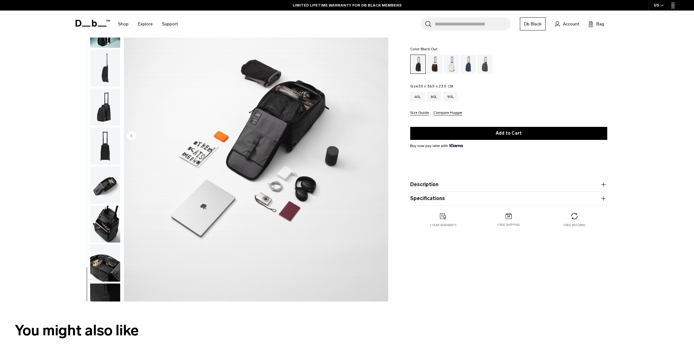
scroll to position [70, 0]
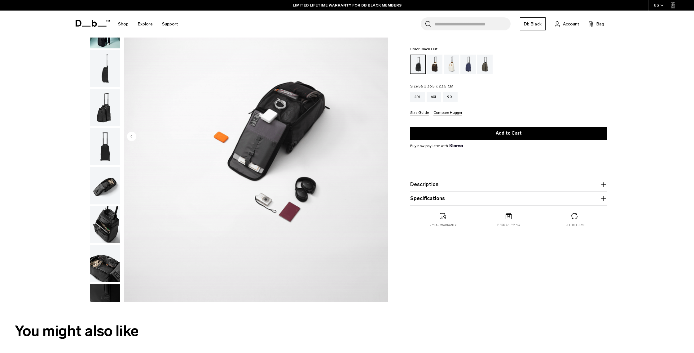
click at [104, 156] on img "button" at bounding box center [105, 146] width 30 height 37
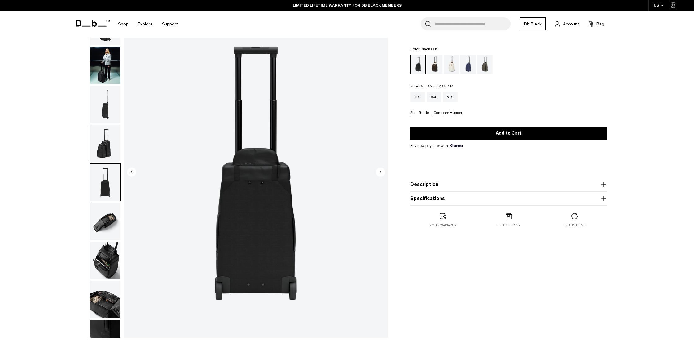
scroll to position [0, 0]
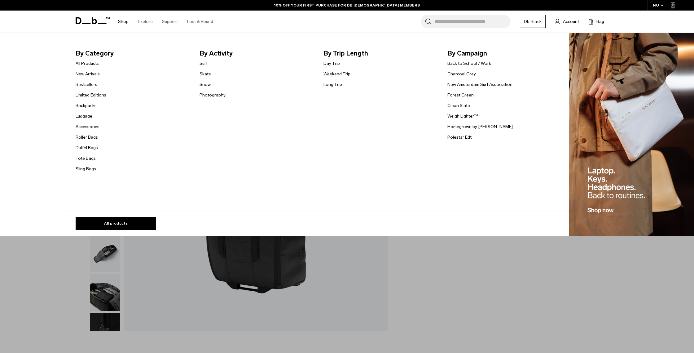
scroll to position [41, 0]
click at [124, 21] on link "Shop" at bounding box center [123, 22] width 11 height 22
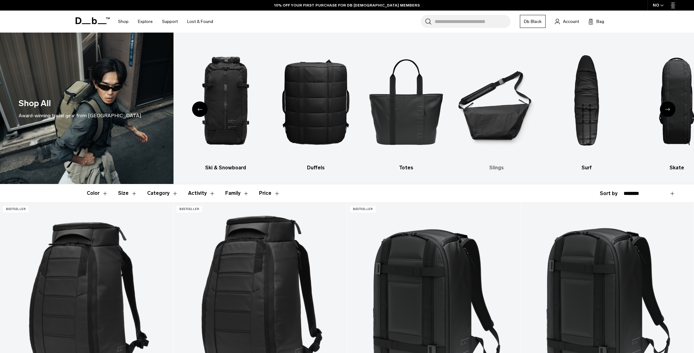
click at [493, 101] on img "6 / 10" at bounding box center [496, 101] width 79 height 119
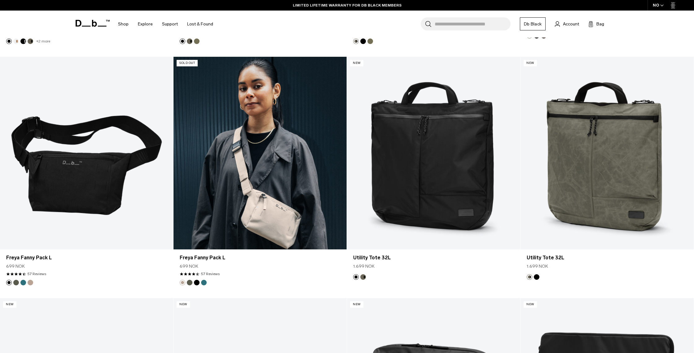
scroll to position [629, 0]
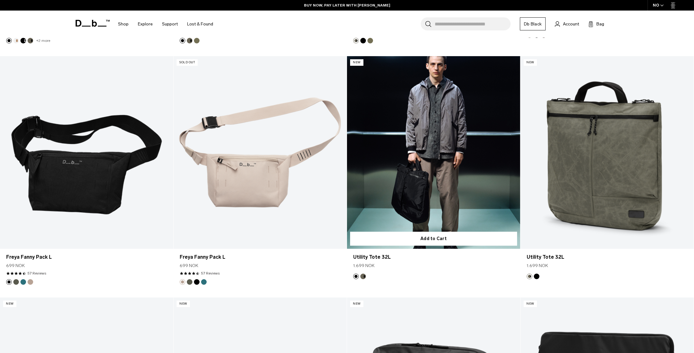
click at [441, 203] on link "Utility Tote 32L" at bounding box center [433, 152] width 173 height 192
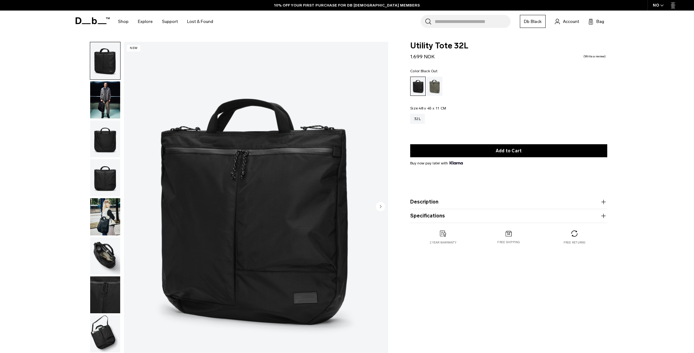
click at [604, 202] on icon "button" at bounding box center [603, 201] width 4 height 0
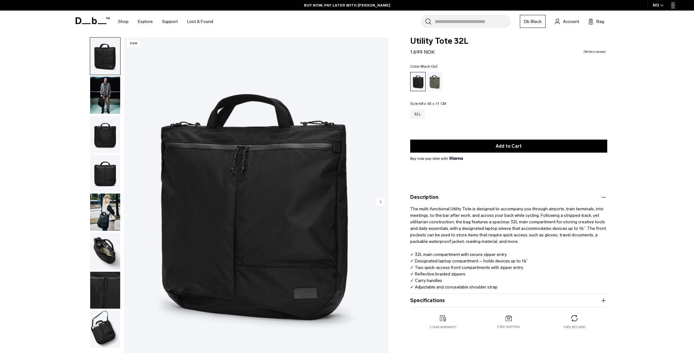
scroll to position [5, 0]
click at [111, 175] on img "button" at bounding box center [105, 172] width 30 height 37
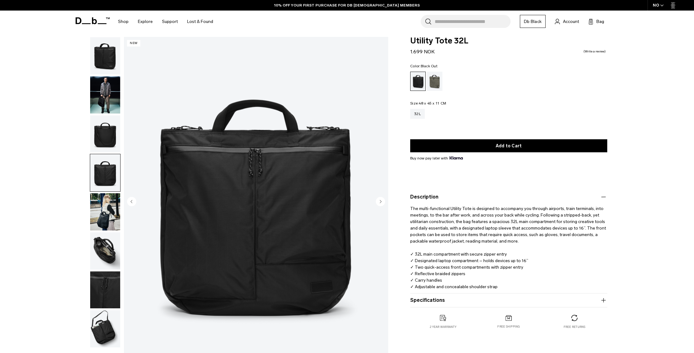
click at [108, 221] on img "button" at bounding box center [105, 211] width 30 height 37
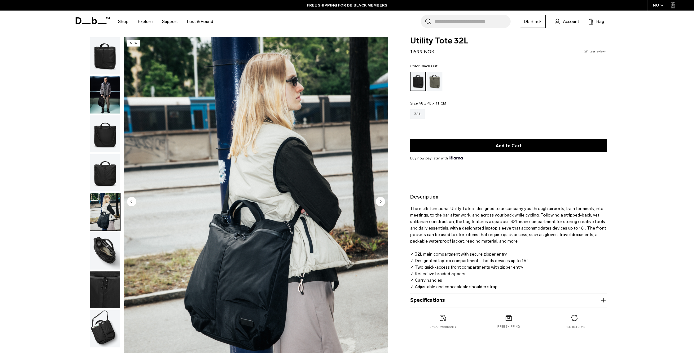
click at [114, 248] on img "button" at bounding box center [105, 250] width 30 height 37
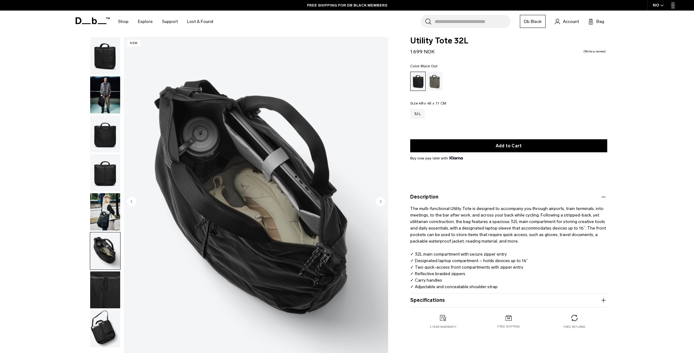
click at [107, 285] on img "button" at bounding box center [105, 289] width 30 height 37
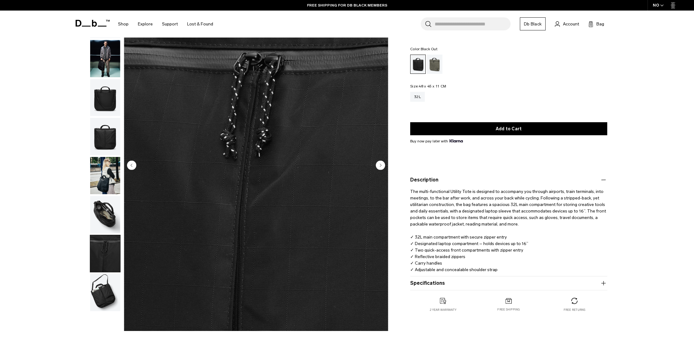
scroll to position [42, 0]
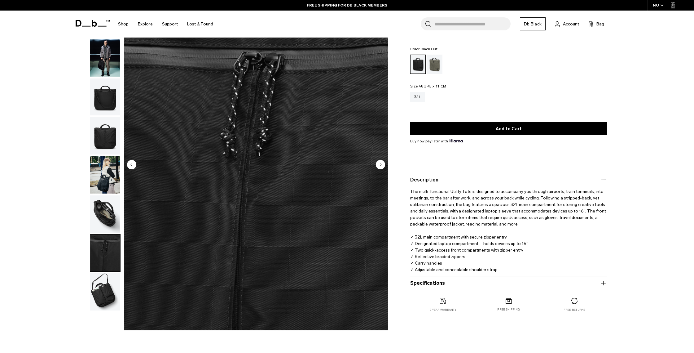
click at [106, 289] on img "button" at bounding box center [105, 291] width 30 height 37
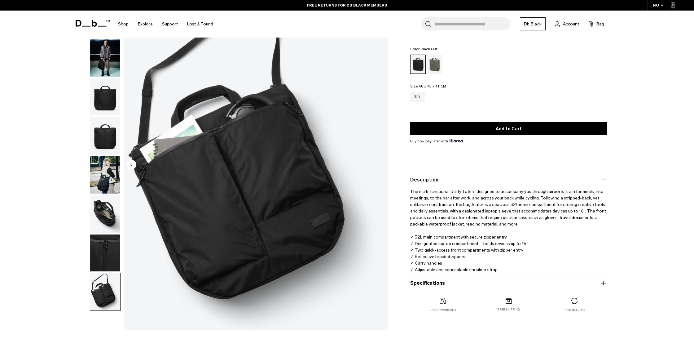
click at [607, 284] on icon "button" at bounding box center [603, 282] width 7 height 7
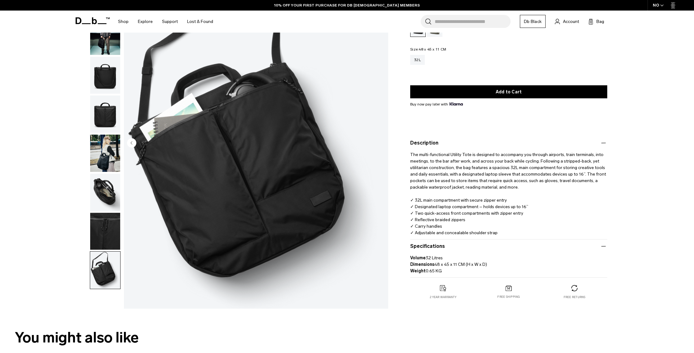
scroll to position [0, 0]
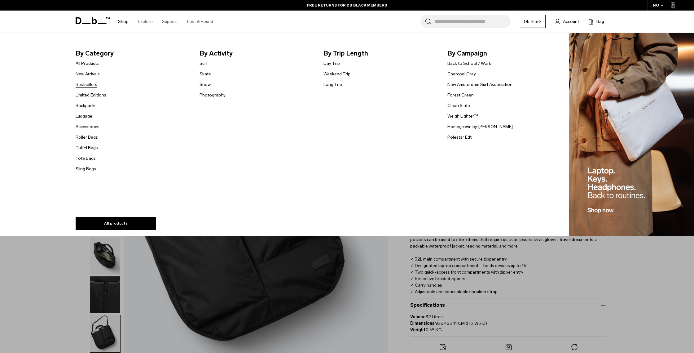
click at [81, 86] on link "Bestsellers" at bounding box center [87, 84] width 22 height 7
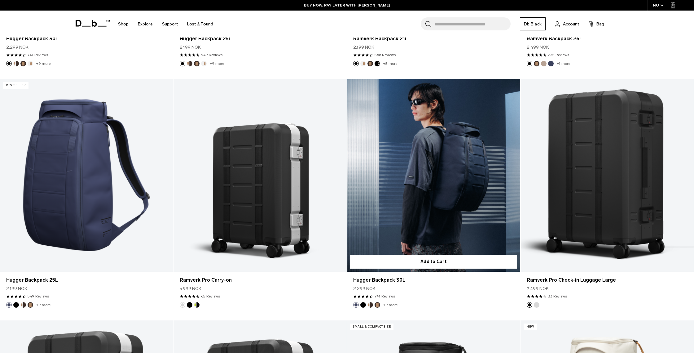
scroll to position [383, 0]
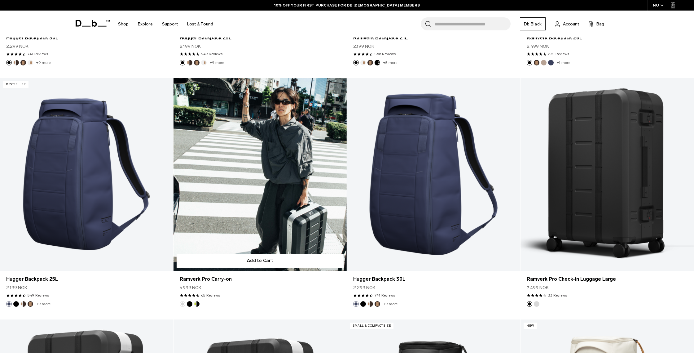
click at [269, 195] on link "Ramverk Pro Carry-on" at bounding box center [260, 174] width 173 height 192
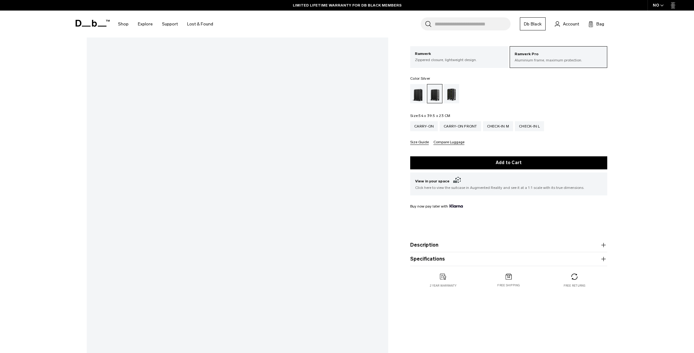
scroll to position [68, 0]
